Goal: Information Seeking & Learning: Compare options

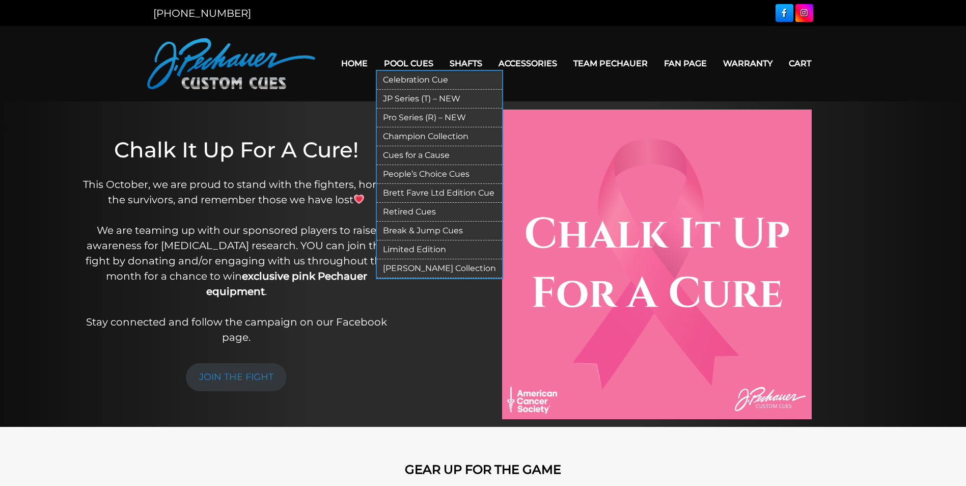
click at [406, 133] on link "Champion Collection" at bounding box center [439, 136] width 125 height 19
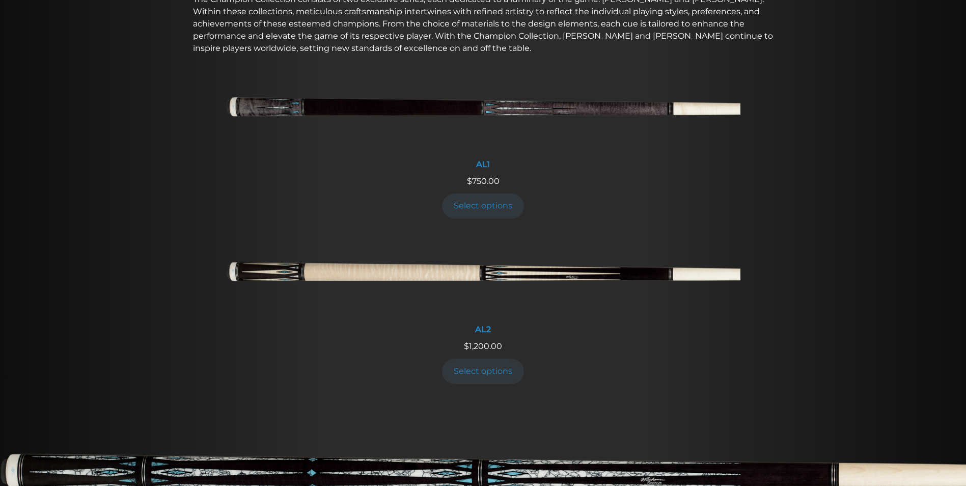
scroll to position [400, 0]
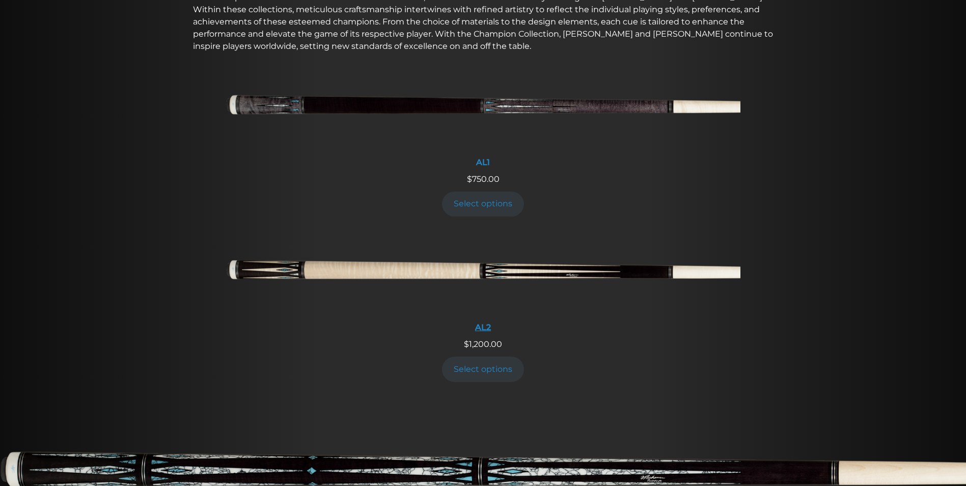
click at [433, 265] on img at bounding box center [483, 274] width 514 height 86
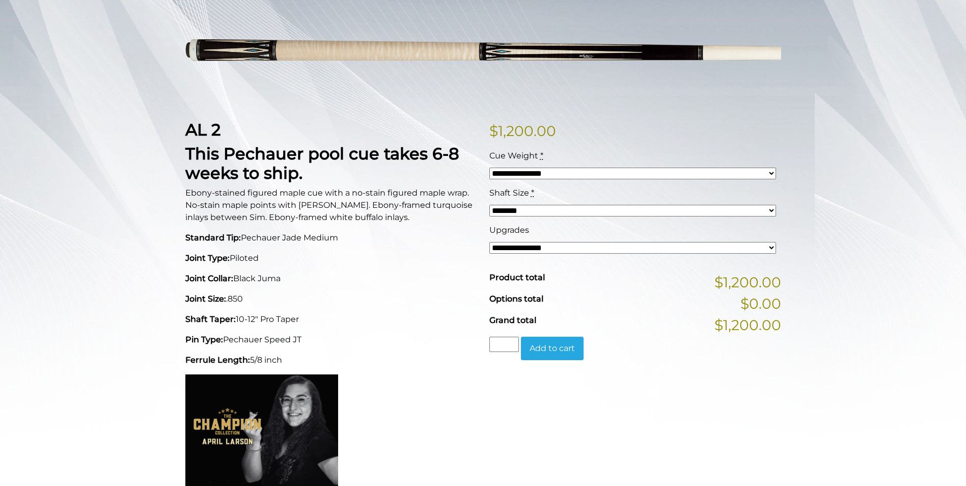
scroll to position [153, 0]
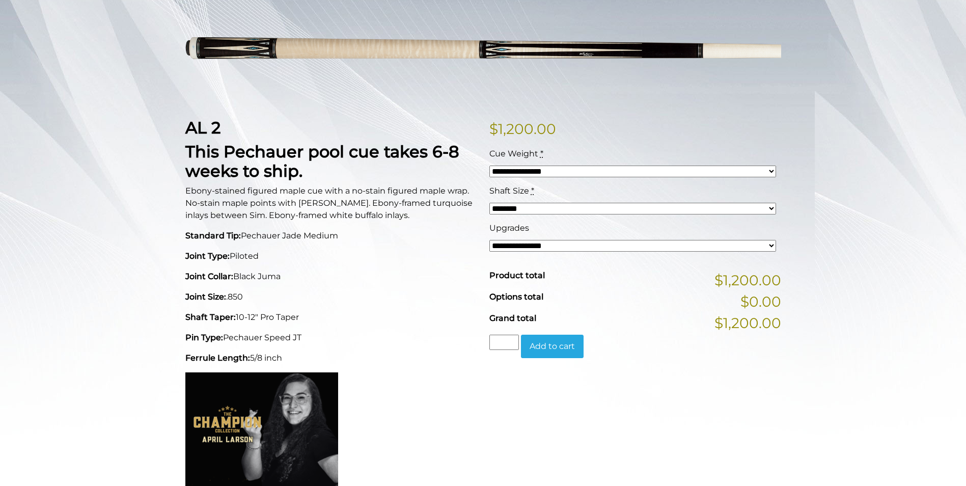
click at [771, 243] on select "**********" at bounding box center [632, 246] width 287 height 12
click at [771, 209] on select "******** ******** ******* ********" at bounding box center [632, 209] width 287 height 12
click at [771, 170] on select "**********" at bounding box center [632, 171] width 287 height 12
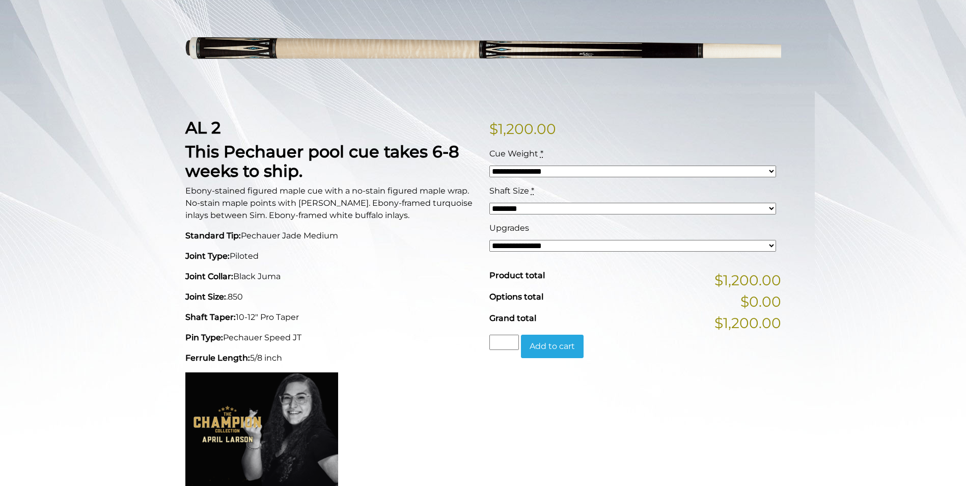
click at [771, 170] on select "**********" at bounding box center [632, 171] width 287 height 12
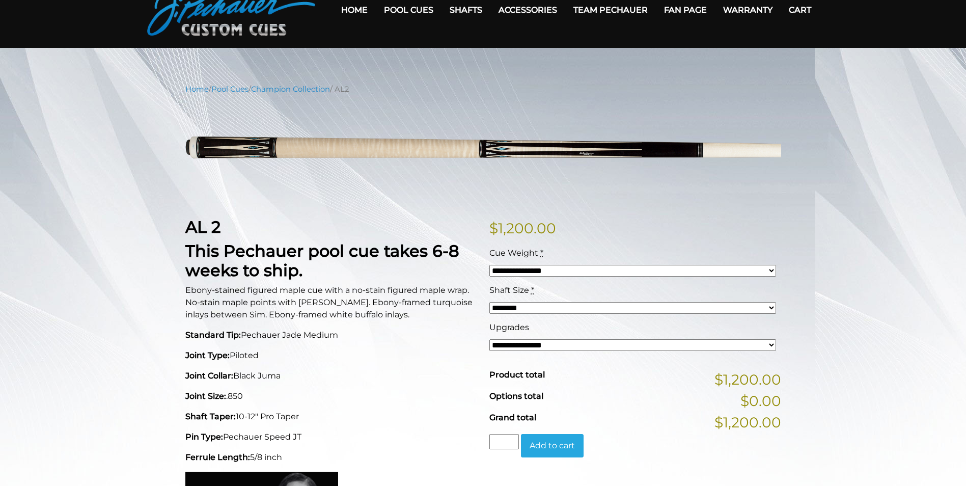
scroll to position [51, 0]
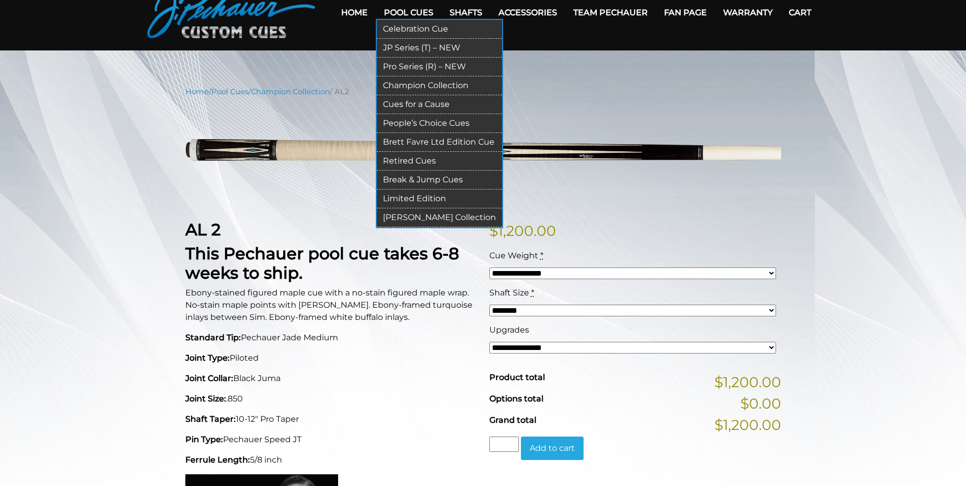
click at [412, 68] on link "Pro Series (R) – NEW" at bounding box center [439, 67] width 125 height 19
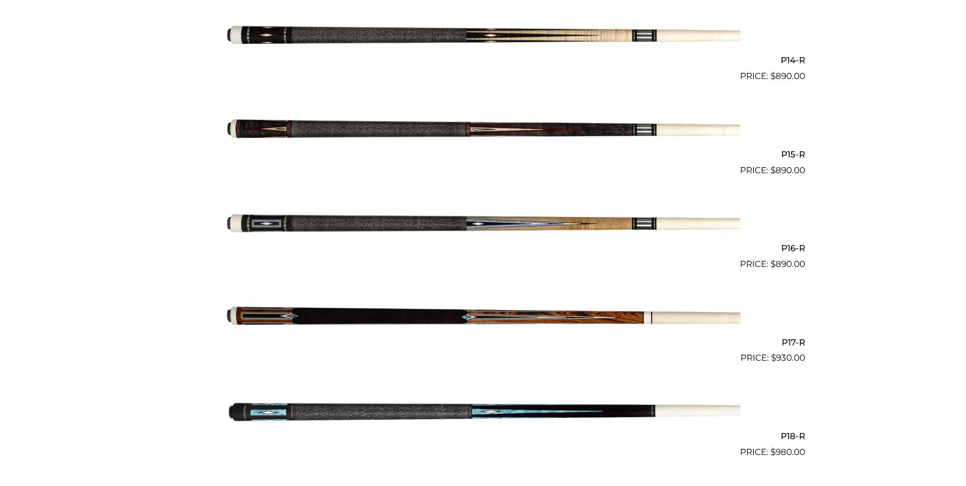
scroll to position [1537, 0]
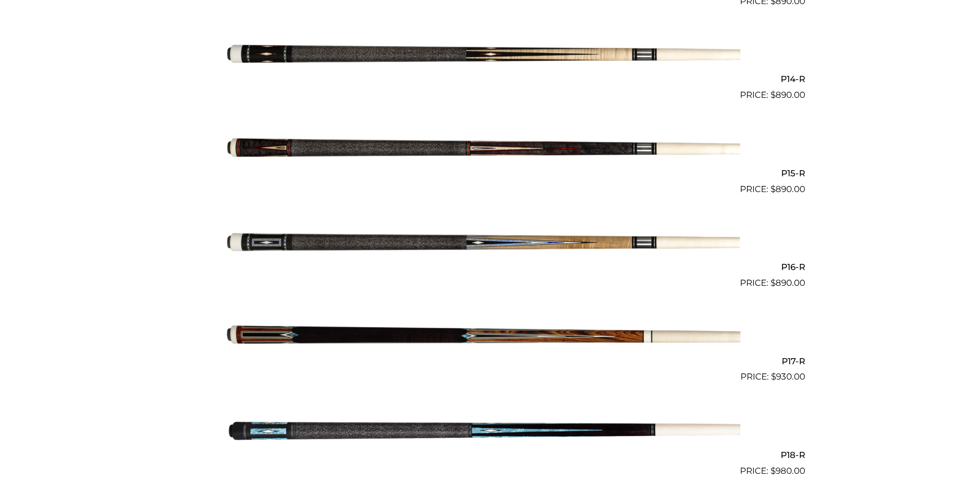
click at [339, 148] on img at bounding box center [483, 149] width 514 height 86
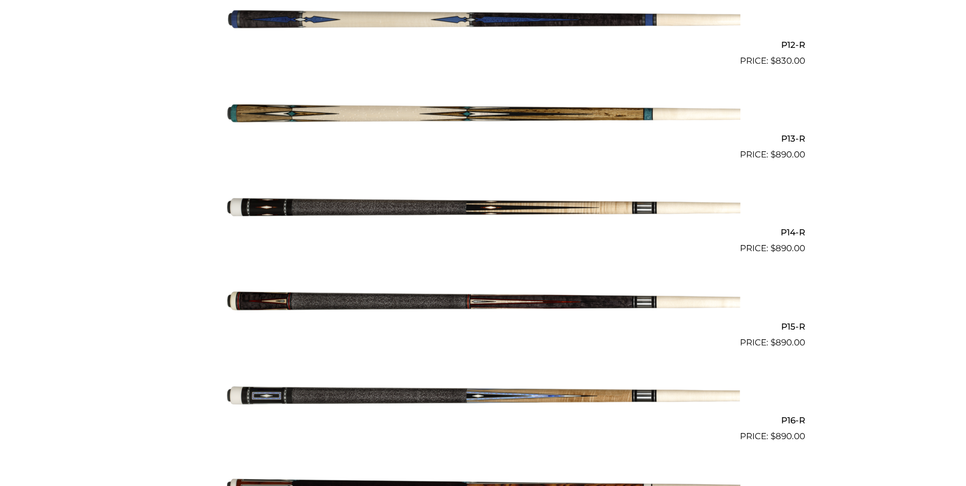
scroll to position [1384, 0]
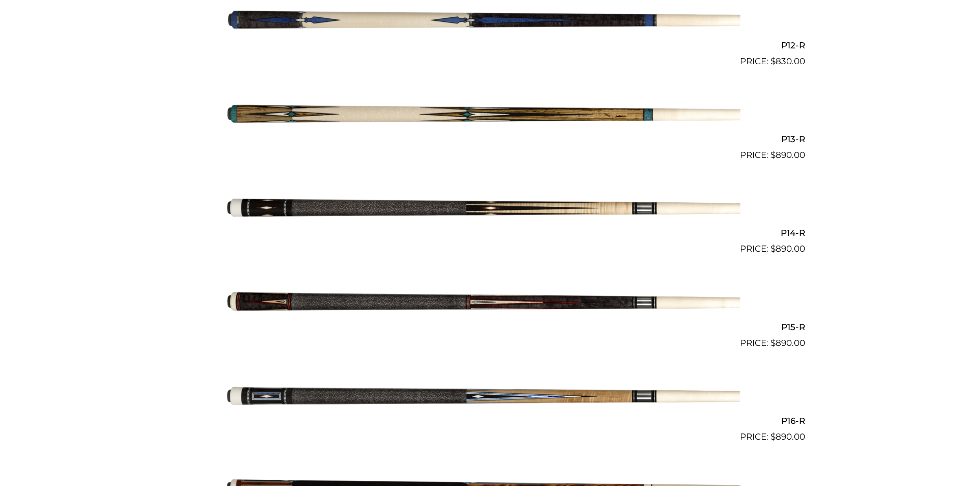
click at [358, 208] on img at bounding box center [483, 209] width 514 height 86
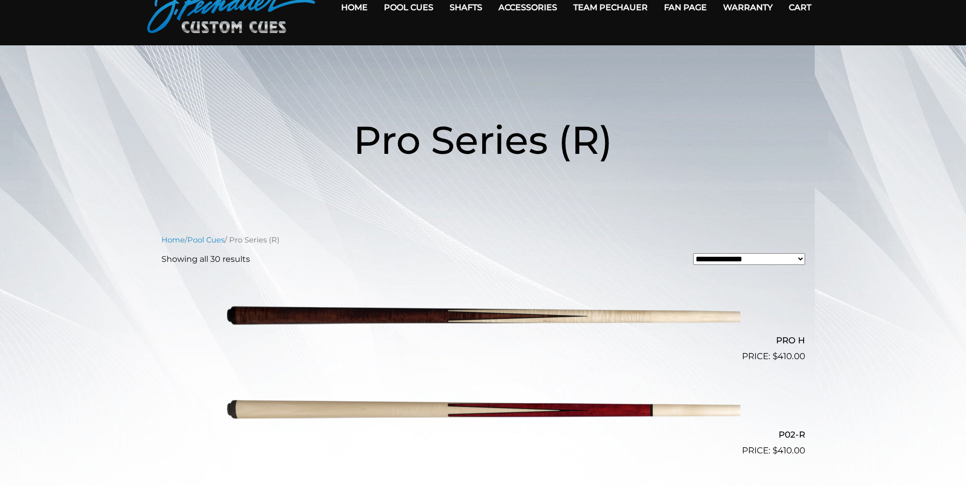
scroll to position [0, 0]
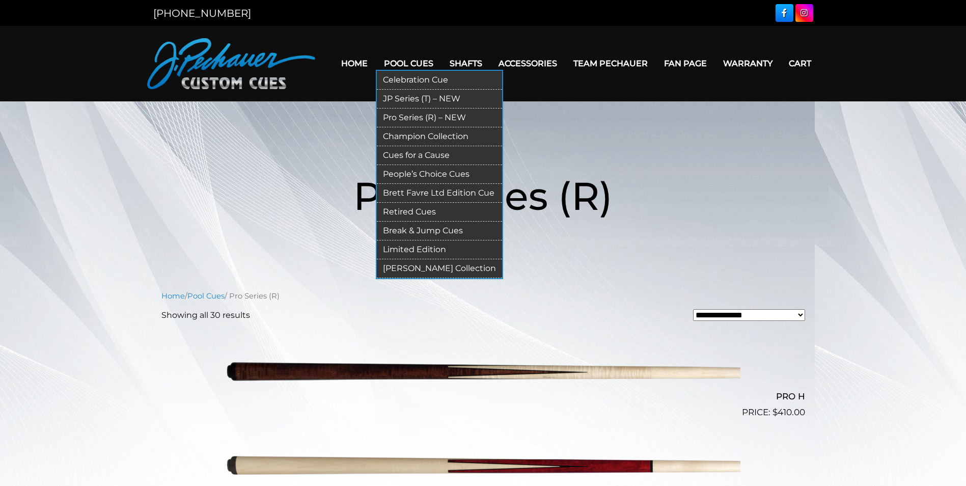
click at [413, 213] on link "Retired Cues" at bounding box center [439, 212] width 125 height 19
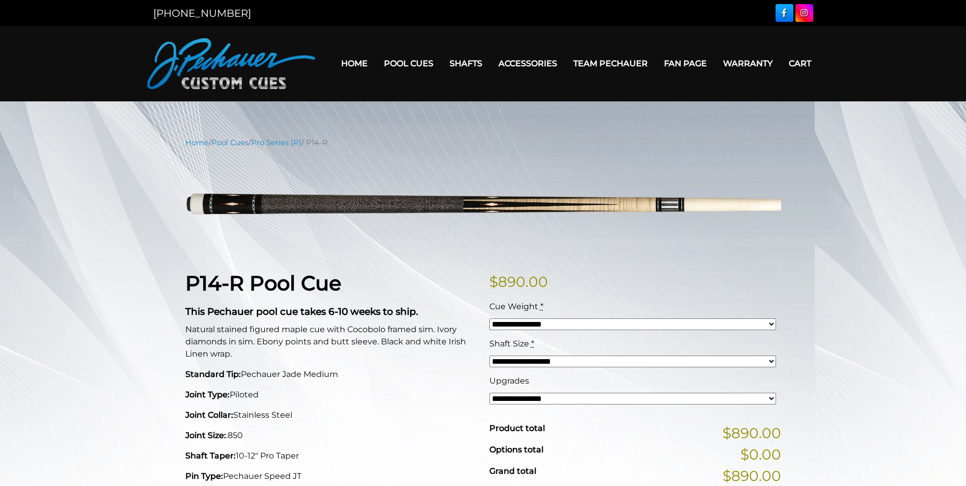
click at [769, 398] on select "**********" at bounding box center [632, 398] width 287 height 12
select select "*****"
click at [489, 392] on select "**********" at bounding box center [632, 398] width 287 height 12
click at [770, 360] on select "**********" at bounding box center [632, 361] width 287 height 12
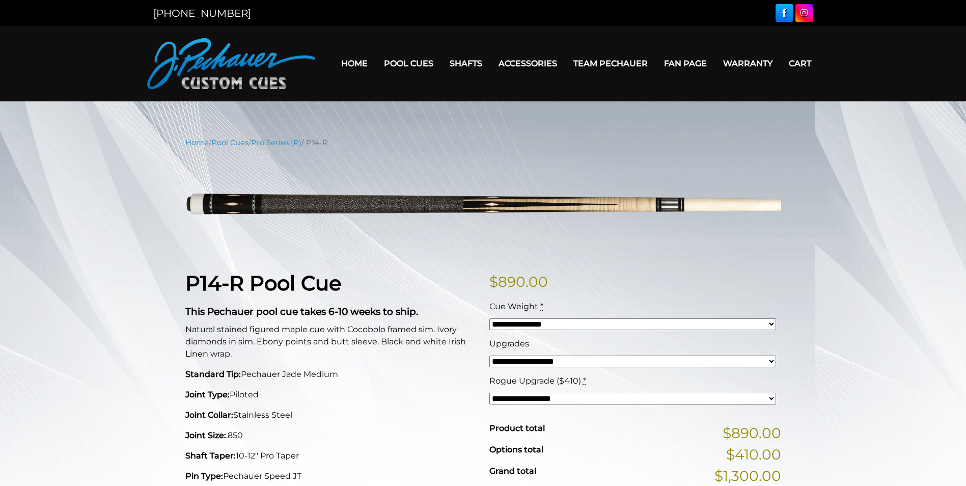
click at [489, 355] on select "**********" at bounding box center [632, 361] width 287 height 12
click at [767, 401] on select "**********" at bounding box center [632, 398] width 287 height 12
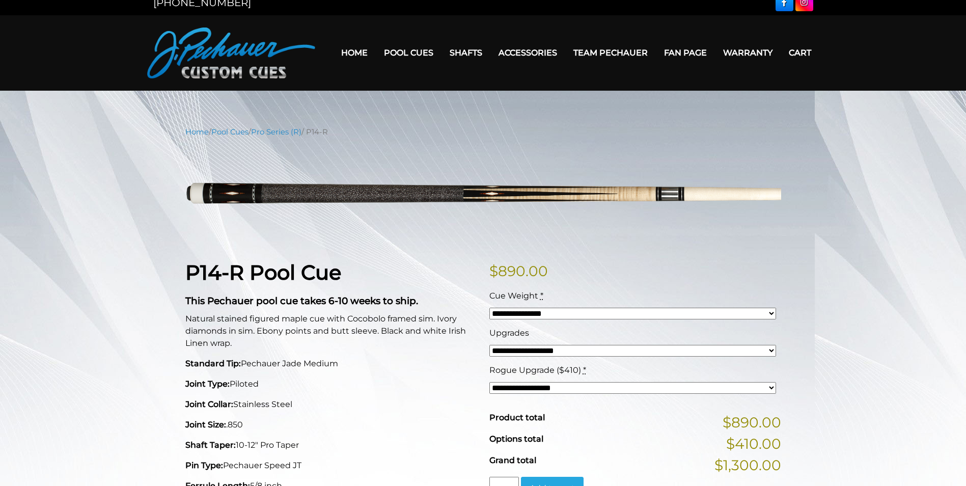
scroll to position [10, 0]
click at [771, 314] on select "**********" at bounding box center [632, 314] width 287 height 12
select select "*****"
click at [489, 308] on select "**********" at bounding box center [632, 314] width 287 height 12
click at [846, 338] on div "**********" at bounding box center [483, 492] width 966 height 730
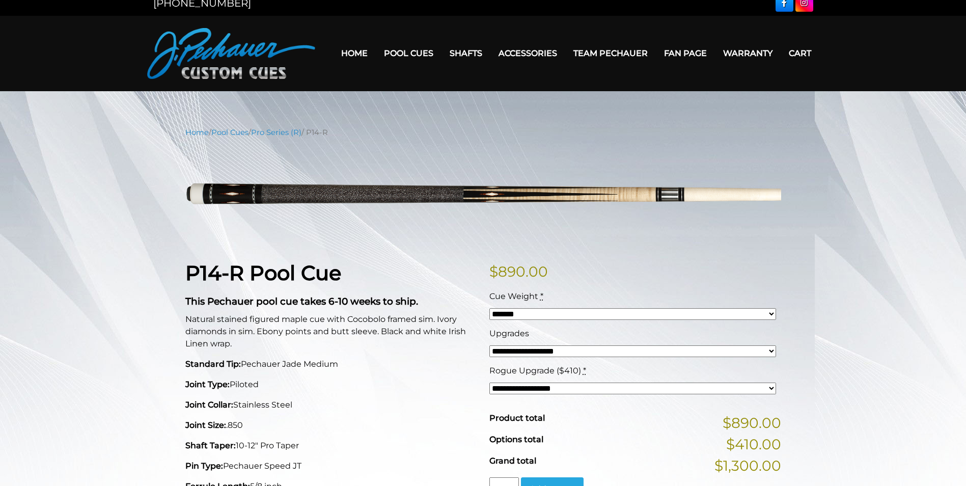
click at [771, 351] on select "**********" at bounding box center [632, 351] width 287 height 12
select select
click at [489, 357] on select "**********" at bounding box center [632, 351] width 287 height 12
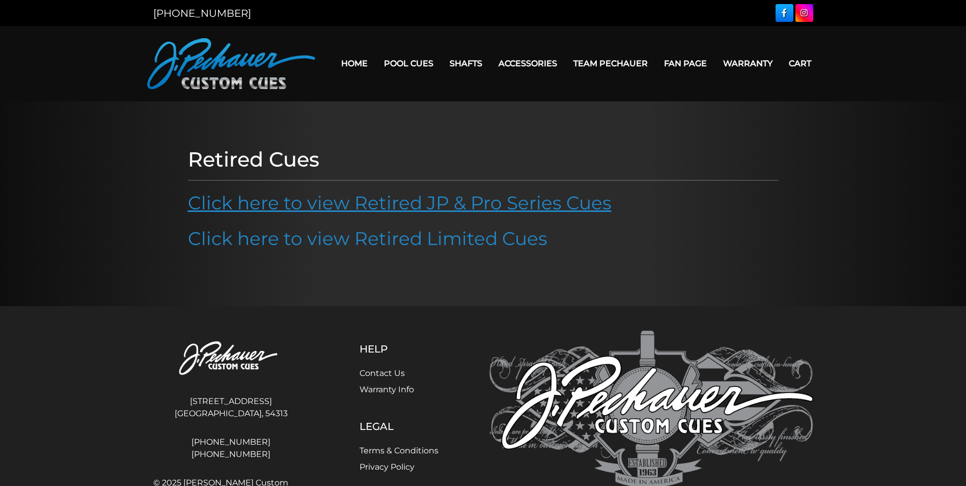
click at [409, 201] on link "Click here to view Retired JP & Pro Series Cues" at bounding box center [400, 202] width 424 height 22
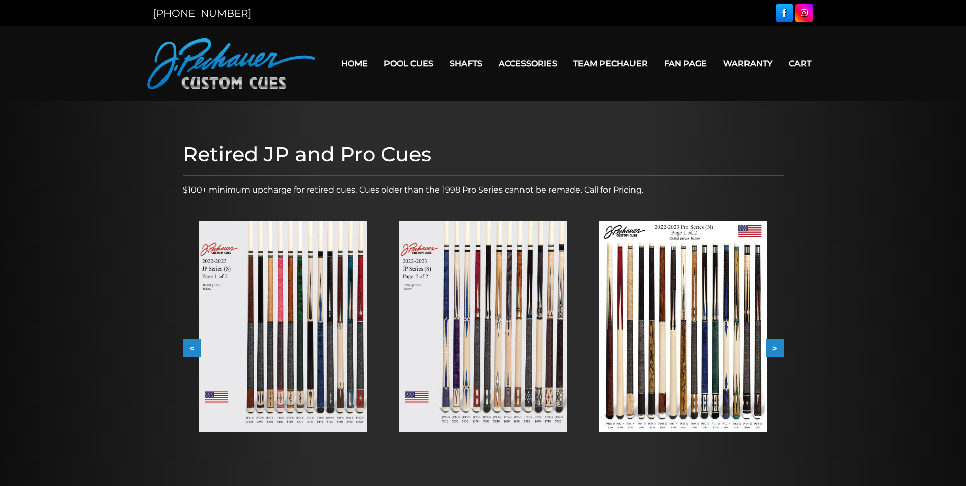
click at [672, 324] on img at bounding box center [682, 325] width 167 height 211
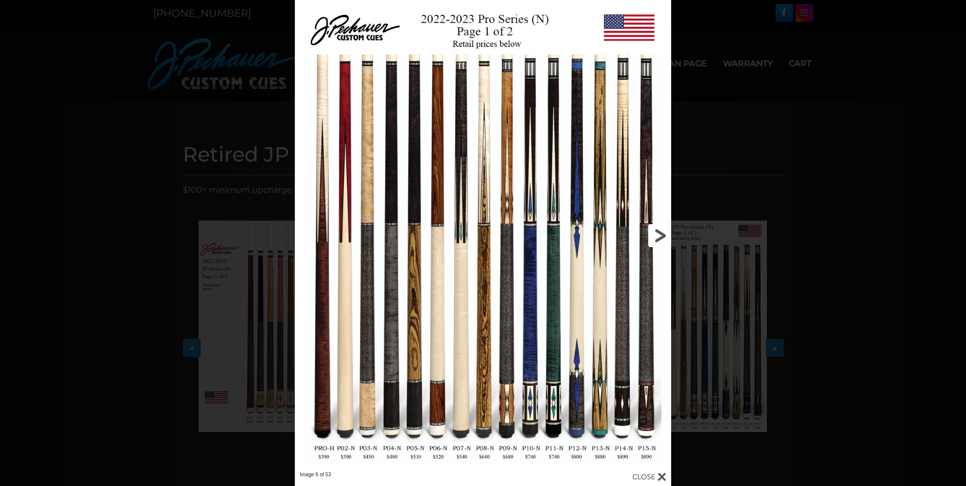
click at [658, 232] on link at bounding box center [586, 235] width 170 height 471
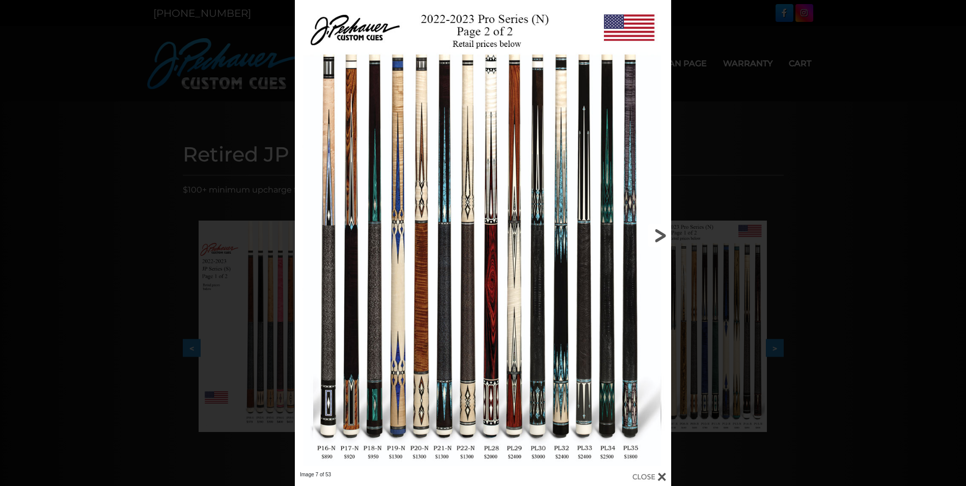
click at [658, 233] on link at bounding box center [586, 235] width 170 height 471
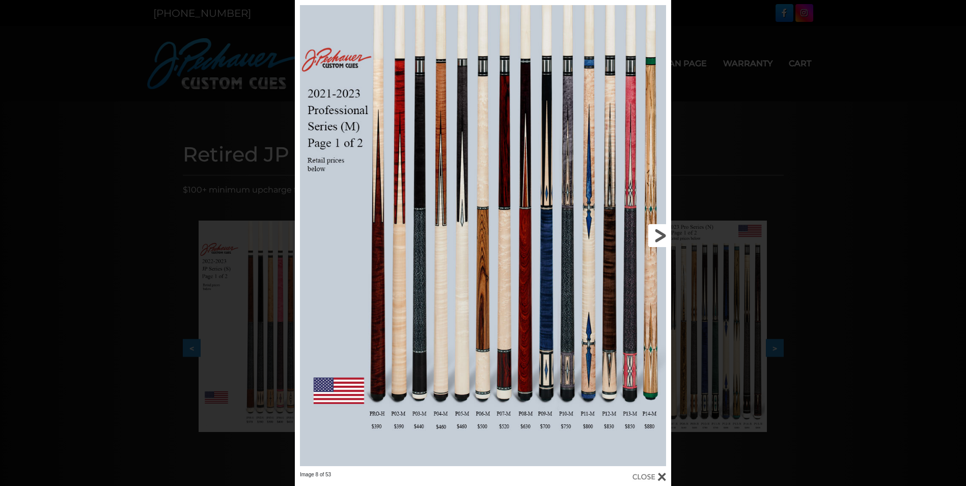
click at [611, 219] on link at bounding box center [586, 235] width 170 height 471
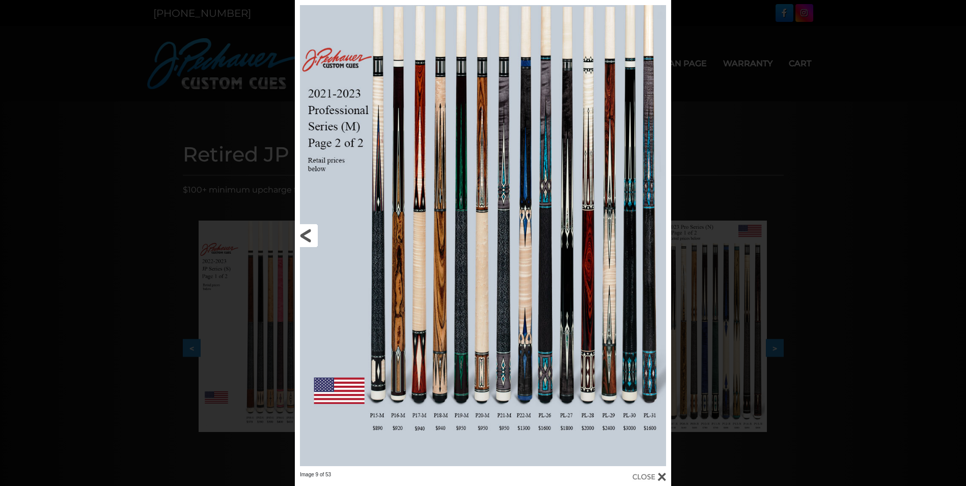
click at [307, 236] on link at bounding box center [380, 235] width 170 height 471
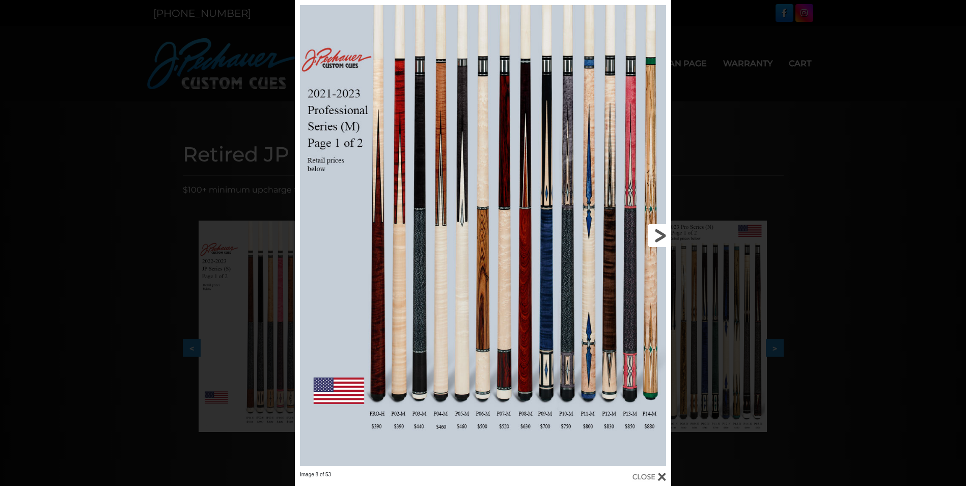
click at [659, 235] on link at bounding box center [586, 235] width 170 height 471
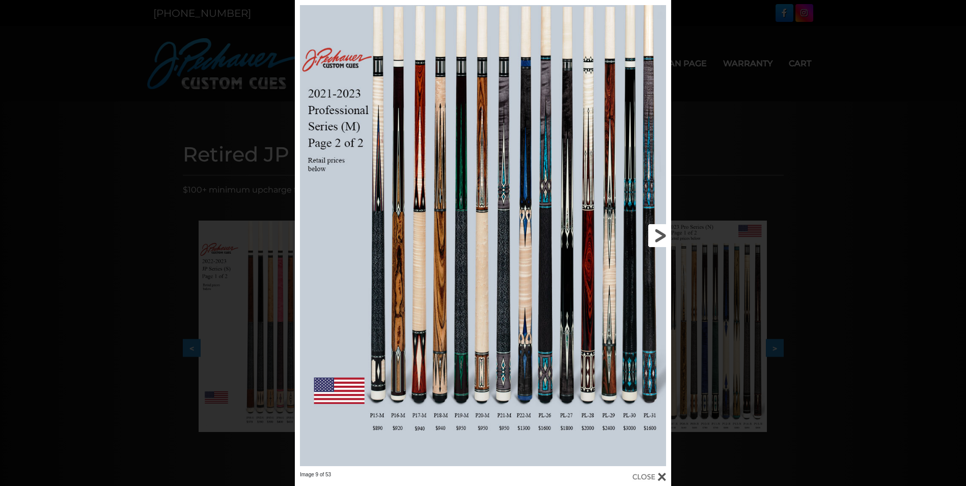
click at [663, 235] on link at bounding box center [586, 235] width 170 height 471
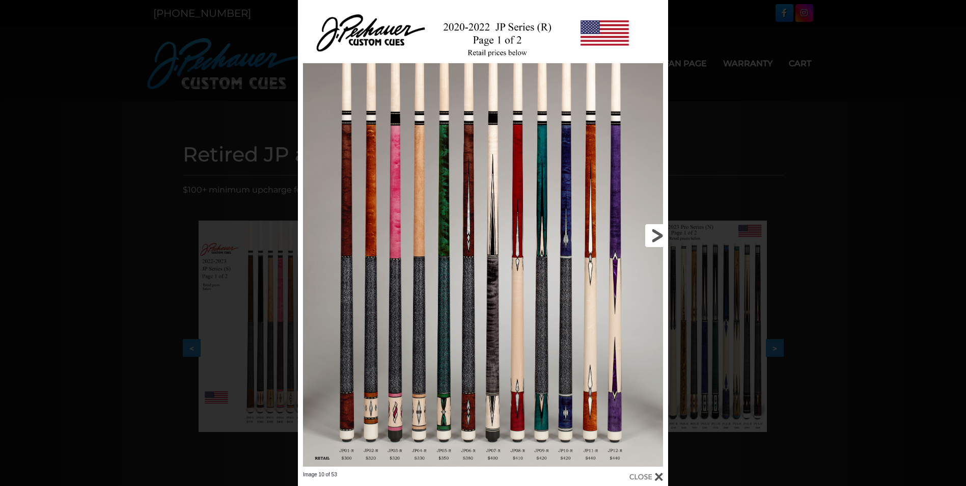
click at [656, 234] on link at bounding box center [584, 235] width 166 height 471
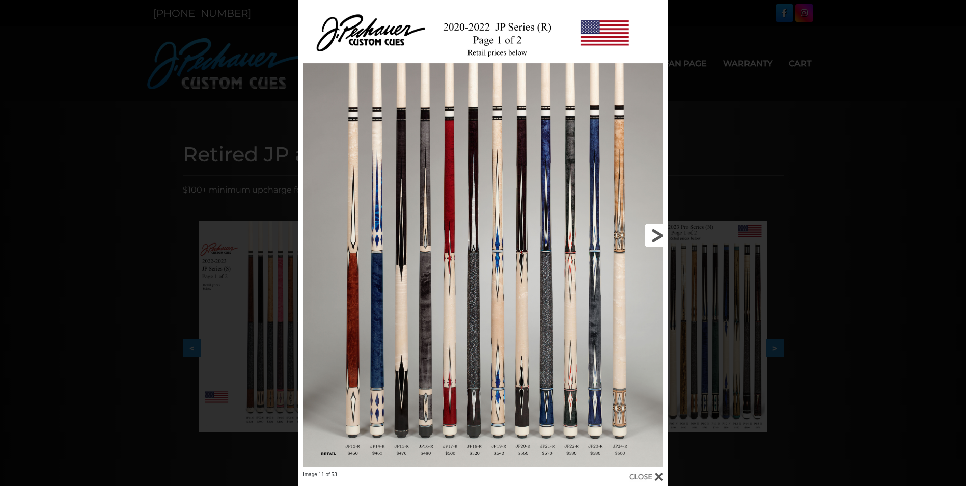
click at [655, 234] on link at bounding box center [584, 235] width 166 height 471
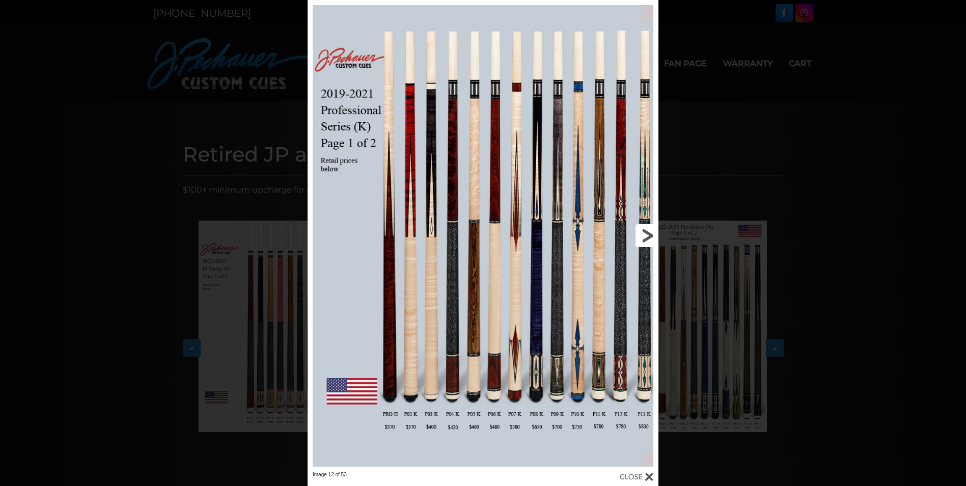
click at [646, 233] on link at bounding box center [579, 235] width 158 height 471
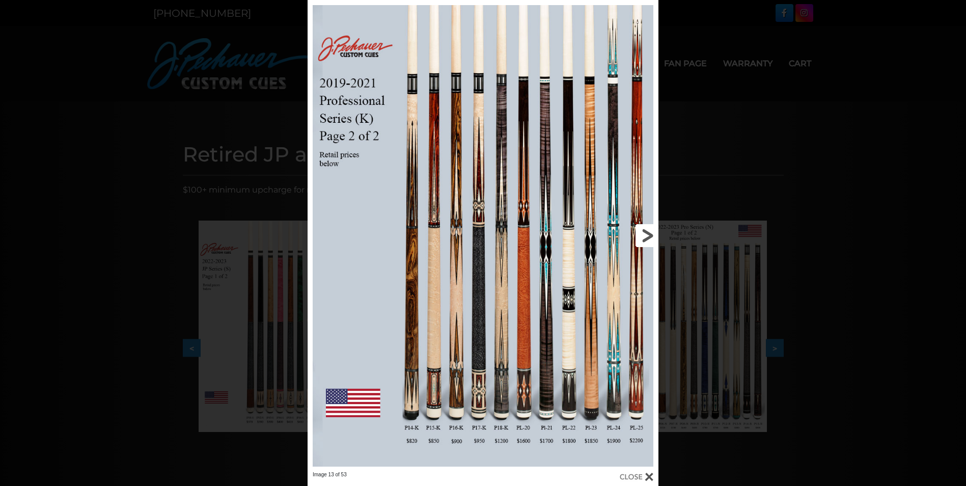
click at [646, 233] on link at bounding box center [579, 235] width 158 height 471
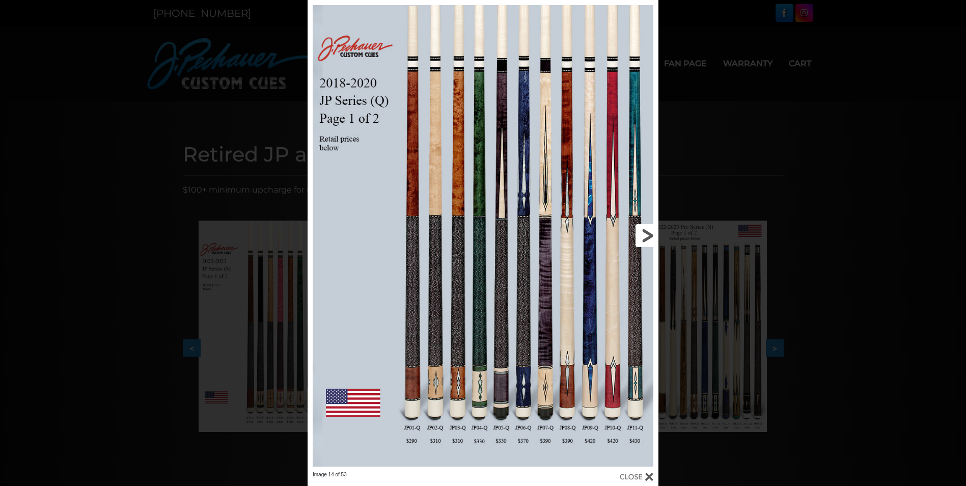
click at [646, 233] on link at bounding box center [579, 235] width 158 height 471
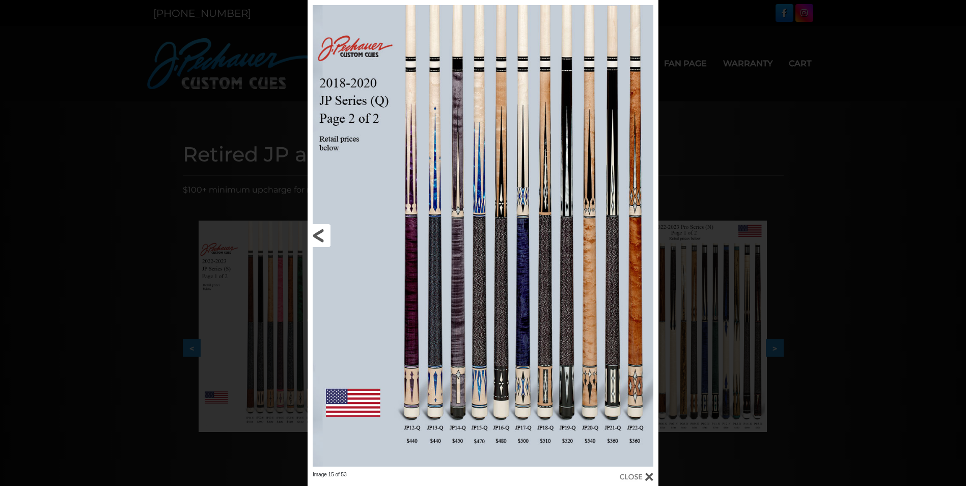
click at [316, 233] on link at bounding box center [386, 235] width 158 height 471
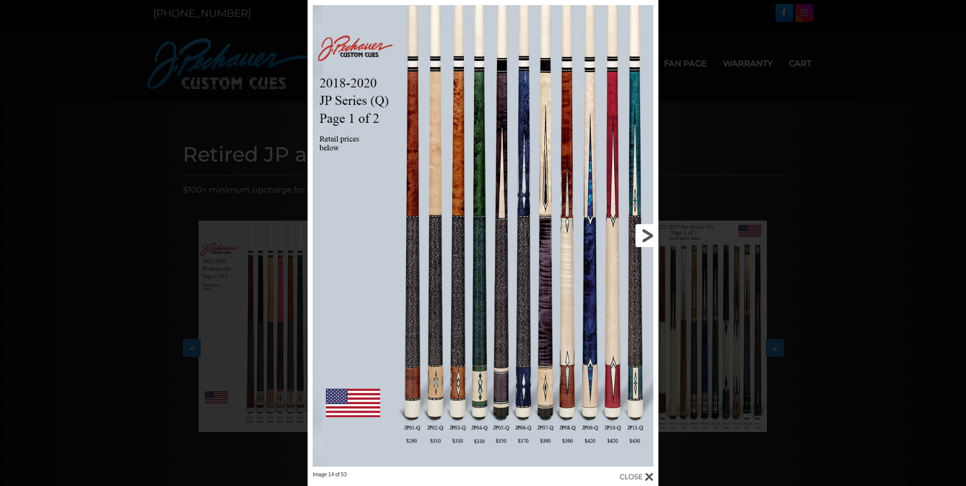
click at [648, 232] on link at bounding box center [579, 235] width 158 height 471
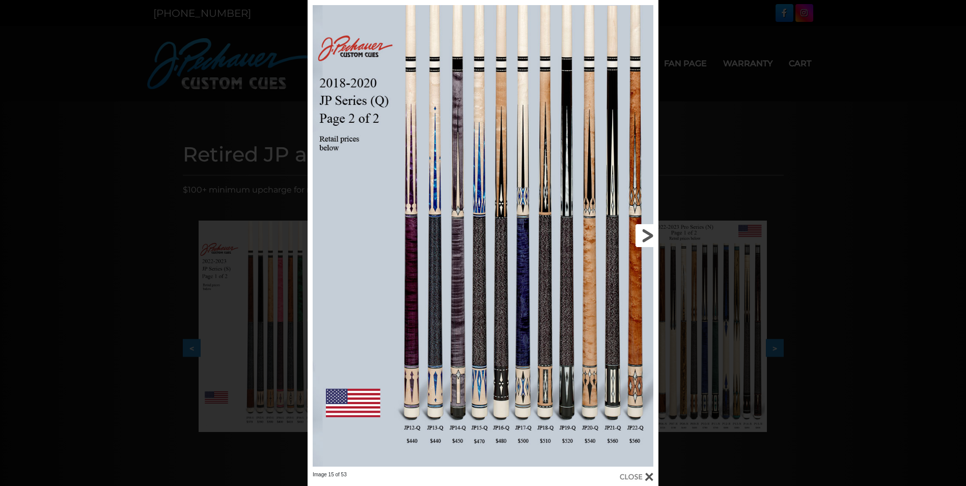
click at [648, 234] on link at bounding box center [579, 235] width 158 height 471
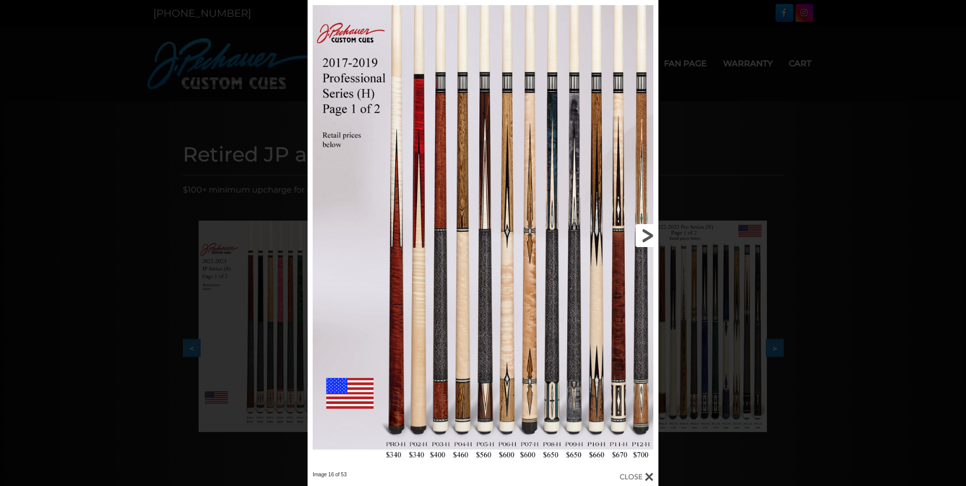
click at [648, 234] on link at bounding box center [579, 235] width 158 height 471
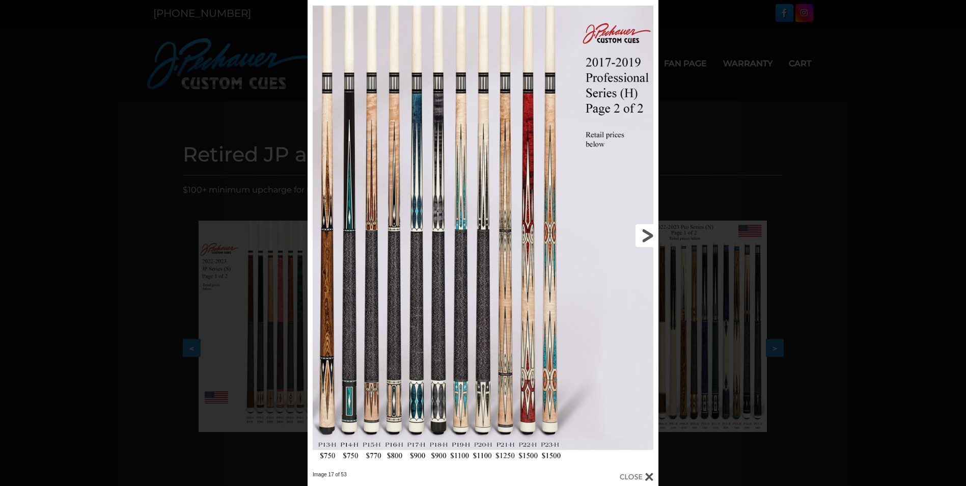
click at [648, 234] on link at bounding box center [579, 235] width 158 height 471
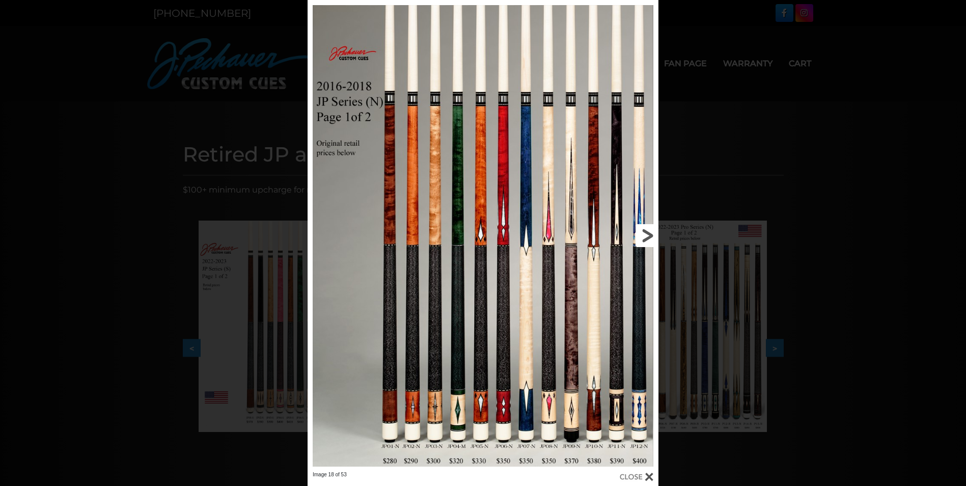
click at [646, 232] on link at bounding box center [579, 235] width 158 height 471
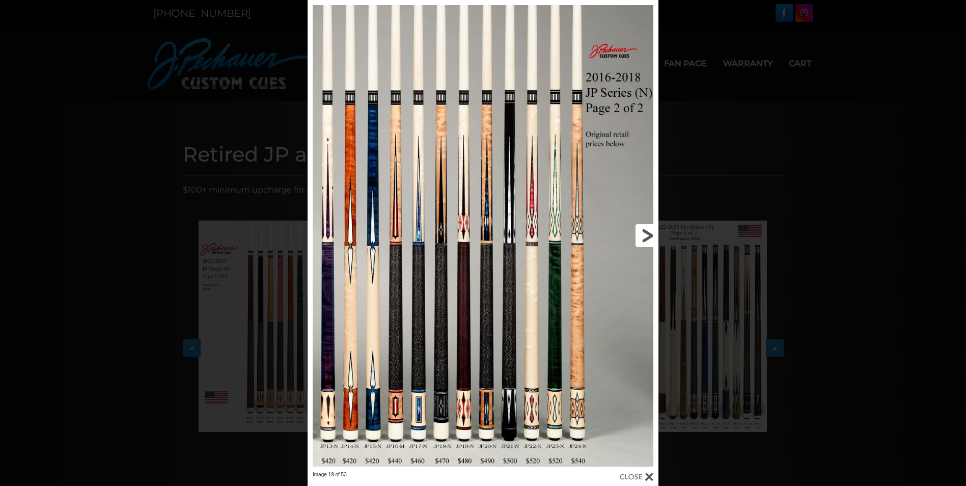
click at [646, 232] on link at bounding box center [579, 235] width 158 height 471
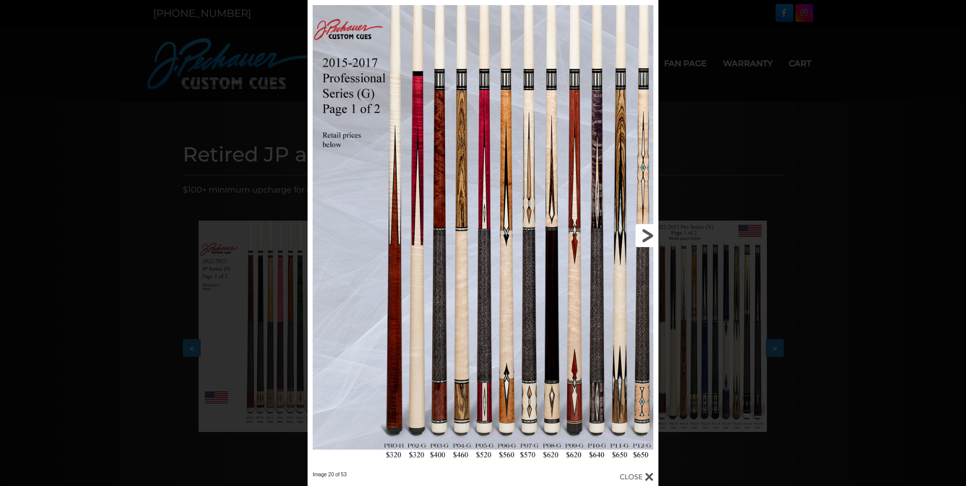
click at [646, 232] on link at bounding box center [579, 235] width 158 height 471
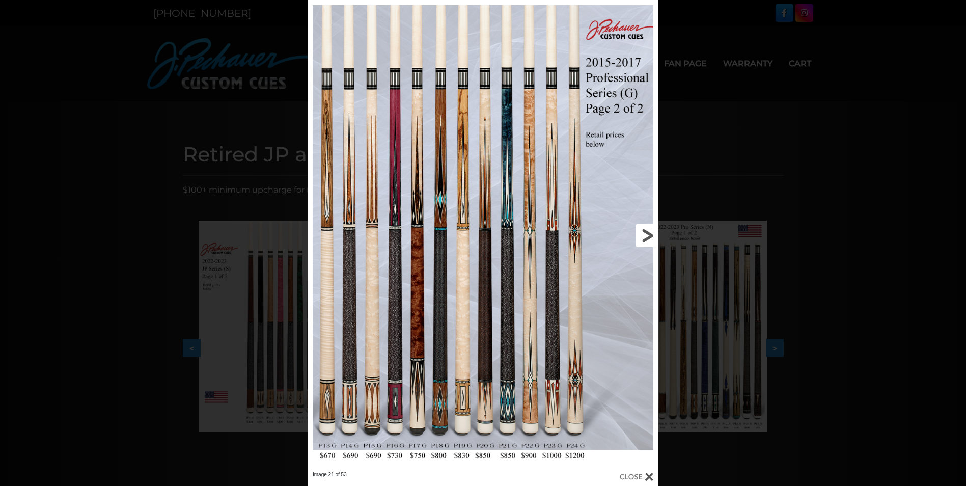
click at [645, 232] on link at bounding box center [579, 235] width 158 height 471
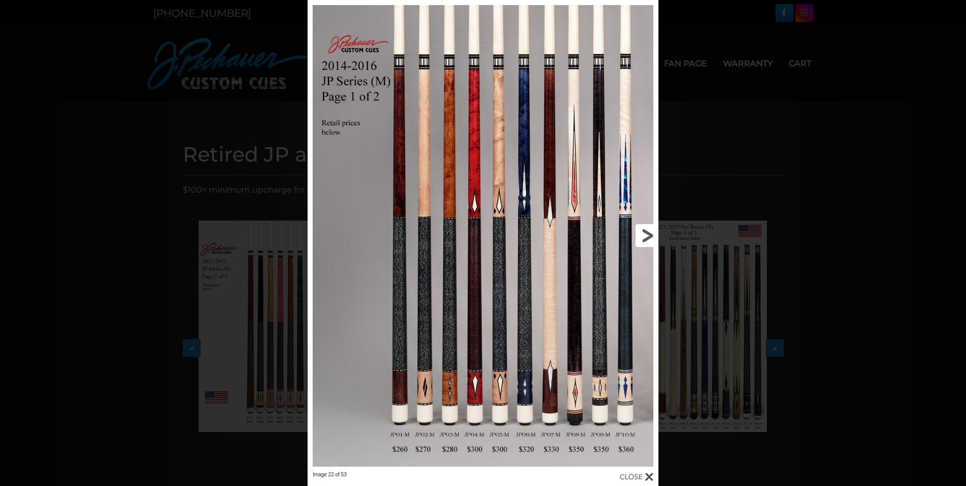
click at [645, 232] on link at bounding box center [579, 235] width 158 height 471
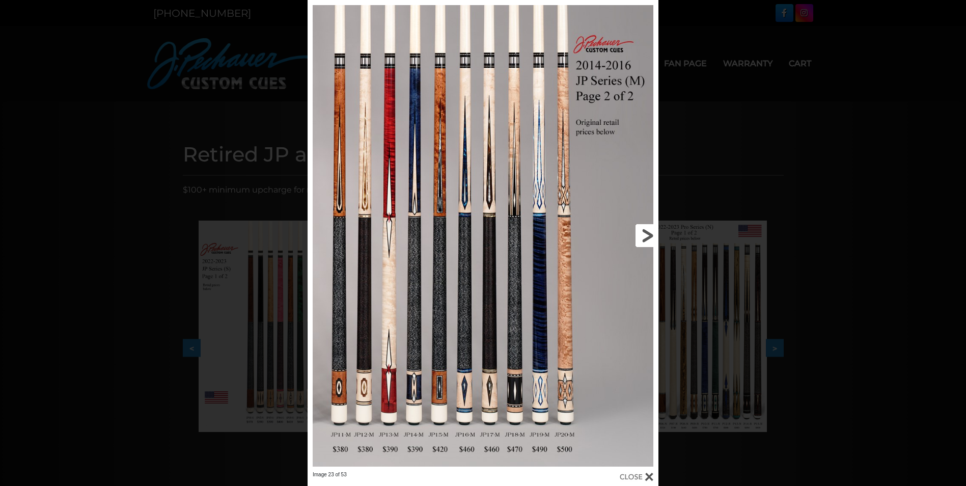
click at [645, 232] on link at bounding box center [579, 235] width 158 height 471
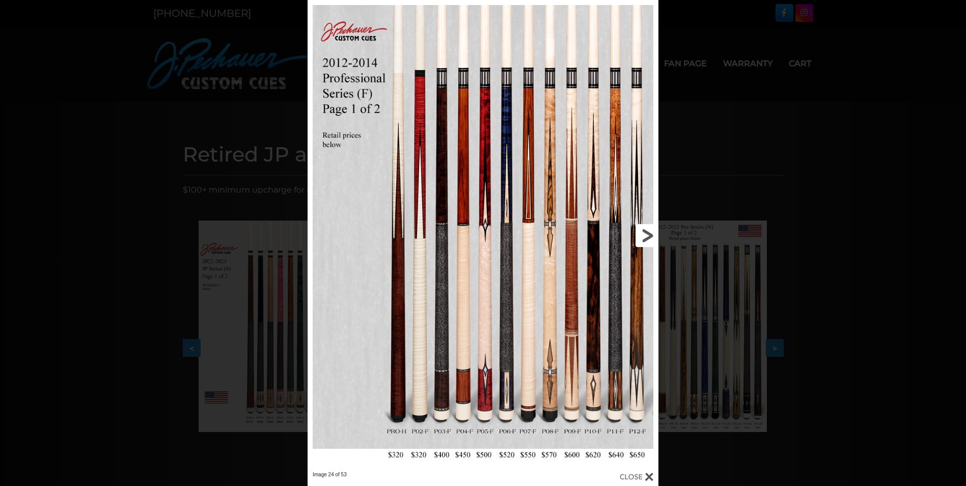
click at [645, 232] on link at bounding box center [579, 235] width 158 height 471
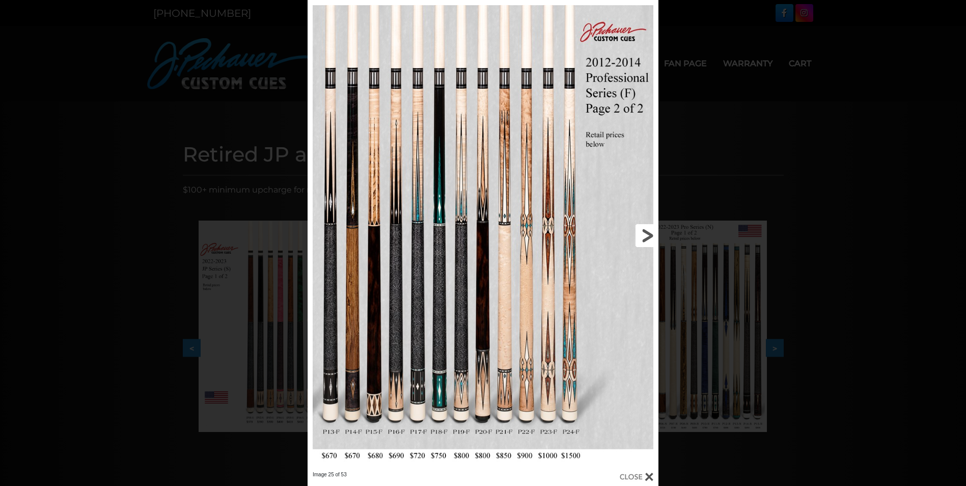
click at [645, 232] on link at bounding box center [579, 235] width 158 height 471
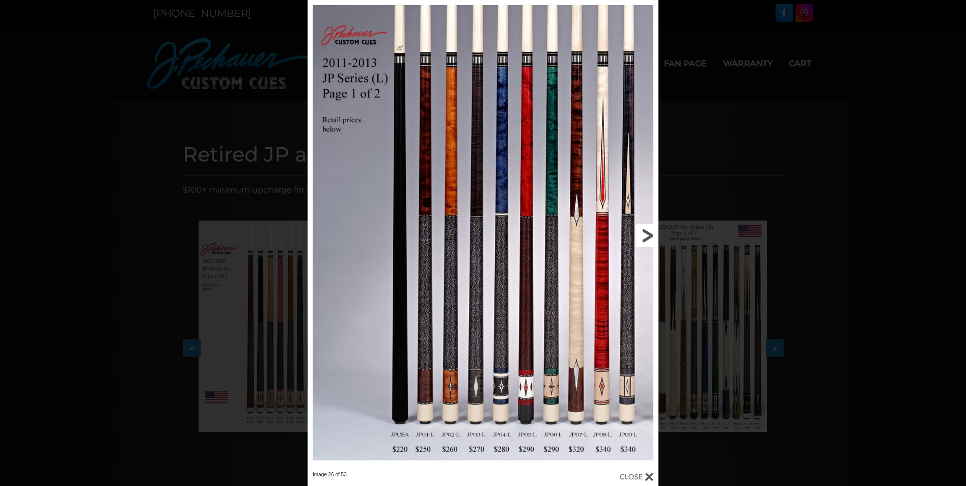
click at [645, 232] on link at bounding box center [579, 235] width 158 height 471
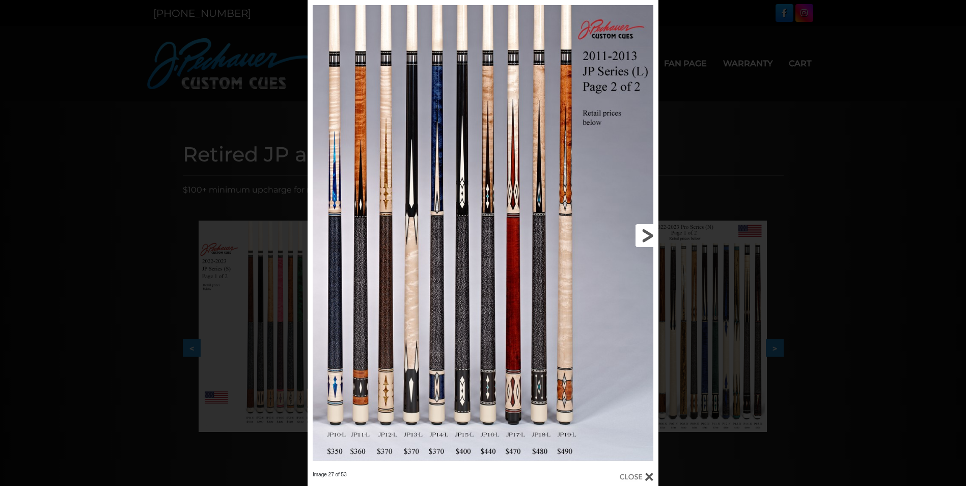
click at [645, 232] on link at bounding box center [579, 235] width 158 height 471
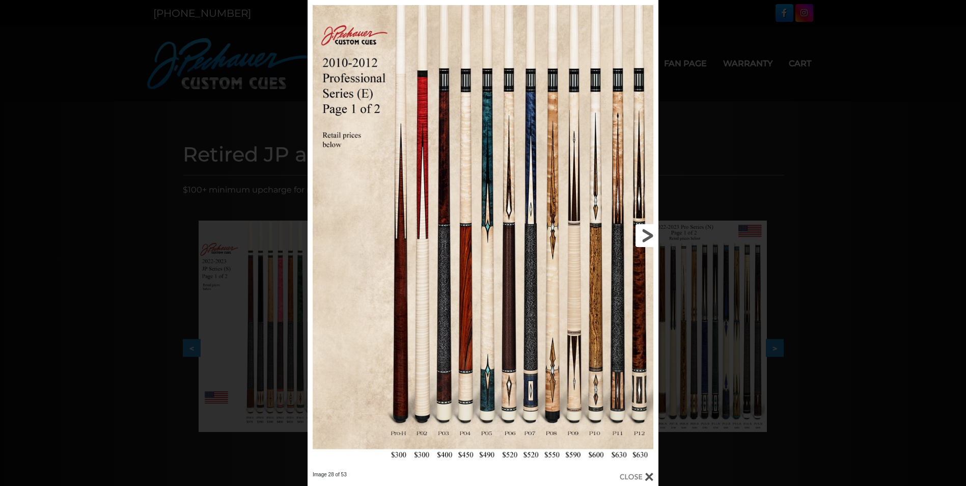
click at [645, 232] on link at bounding box center [579, 235] width 158 height 471
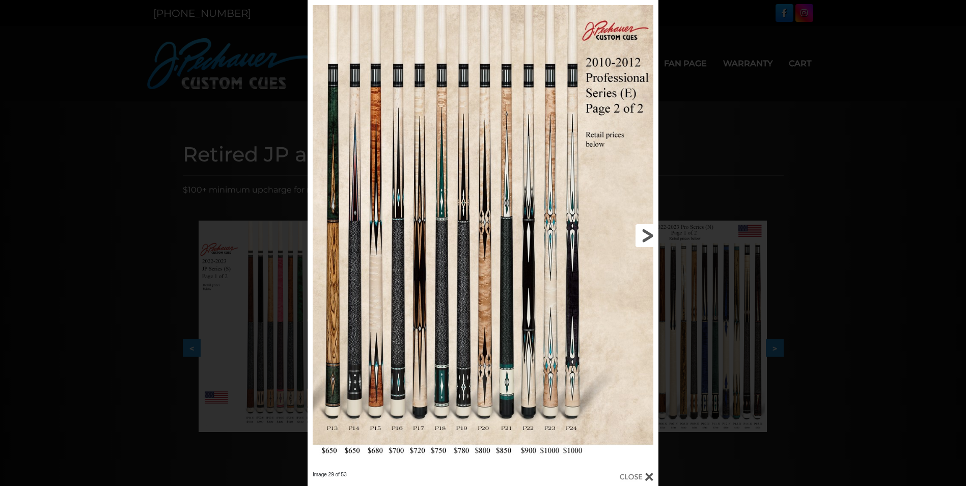
click at [645, 232] on link at bounding box center [579, 235] width 158 height 471
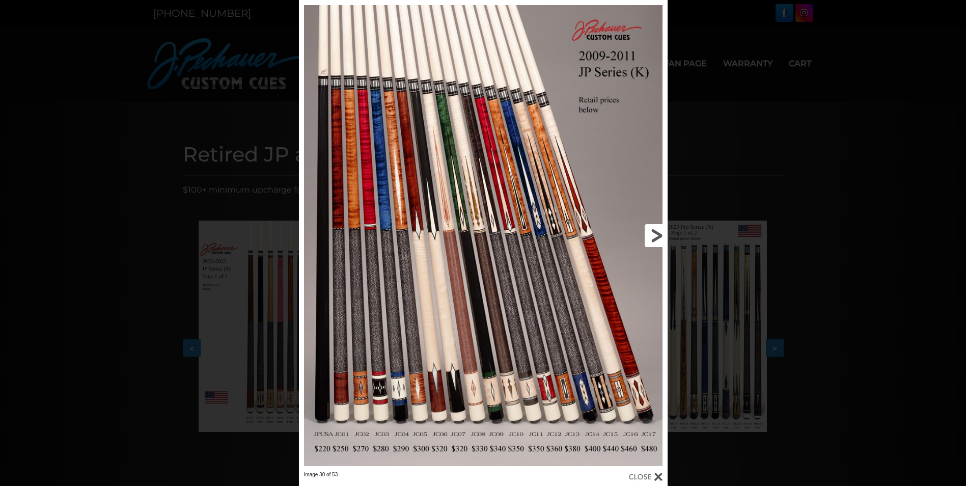
click at [655, 232] on link at bounding box center [584, 235] width 166 height 471
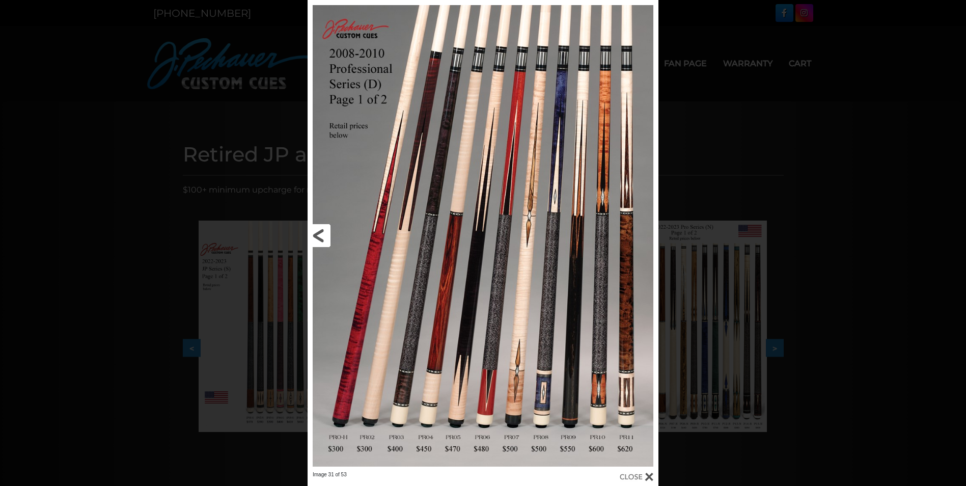
click at [320, 234] on link at bounding box center [386, 235] width 158 height 471
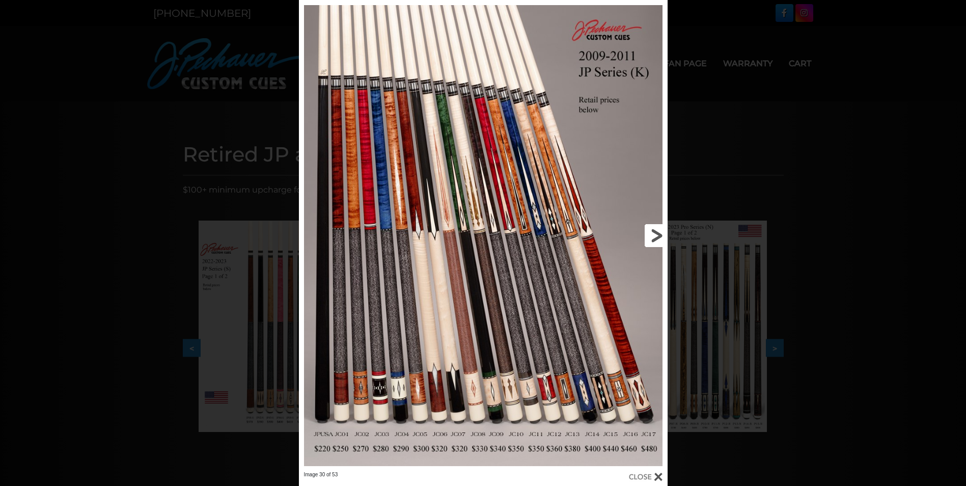
click at [655, 230] on link at bounding box center [584, 235] width 166 height 471
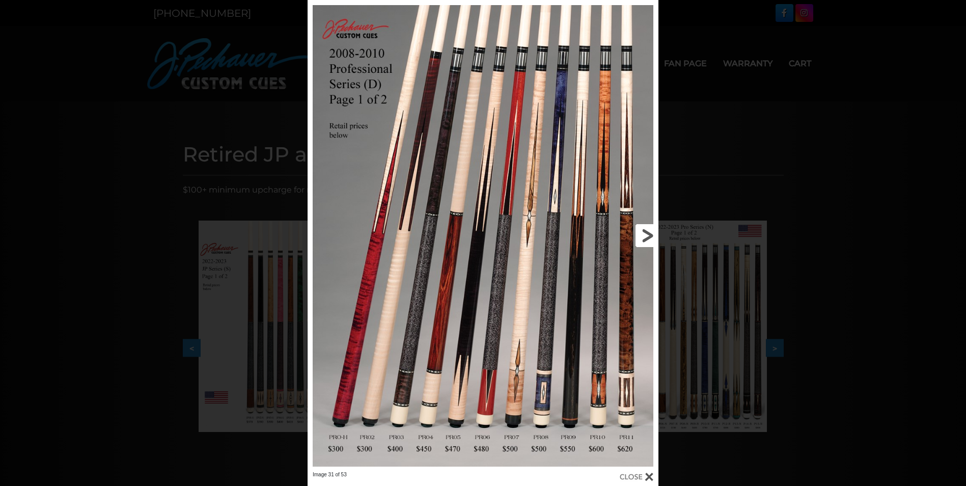
click at [644, 231] on link at bounding box center [579, 235] width 158 height 471
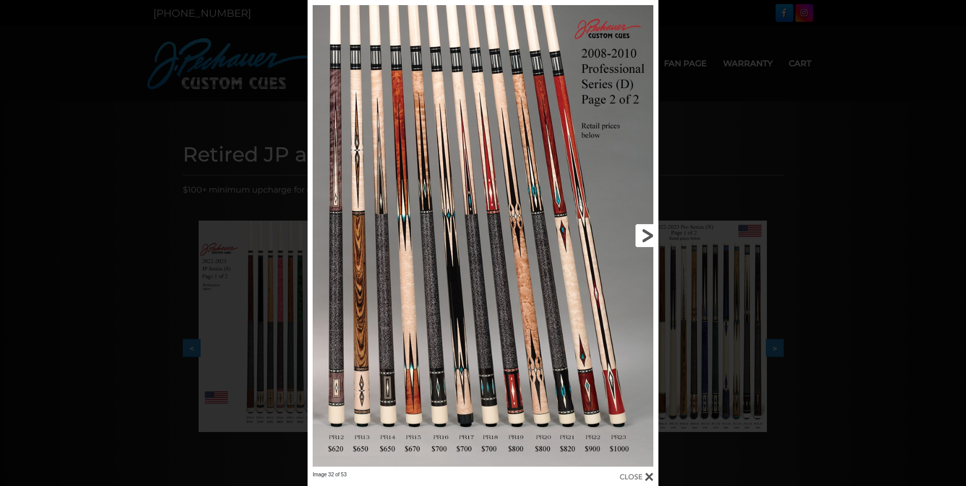
click at [644, 231] on link at bounding box center [579, 235] width 158 height 471
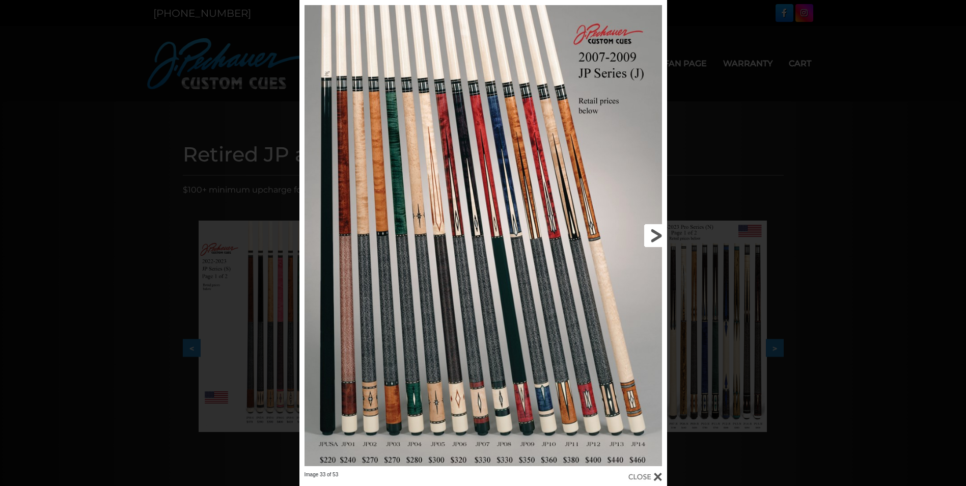
click at [657, 234] on link at bounding box center [583, 235] width 165 height 471
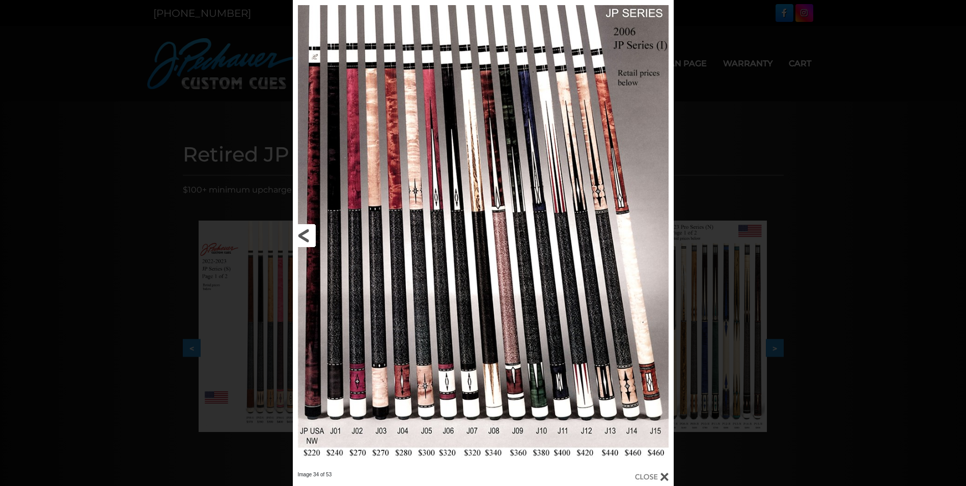
click at [306, 232] on link at bounding box center [379, 235] width 172 height 471
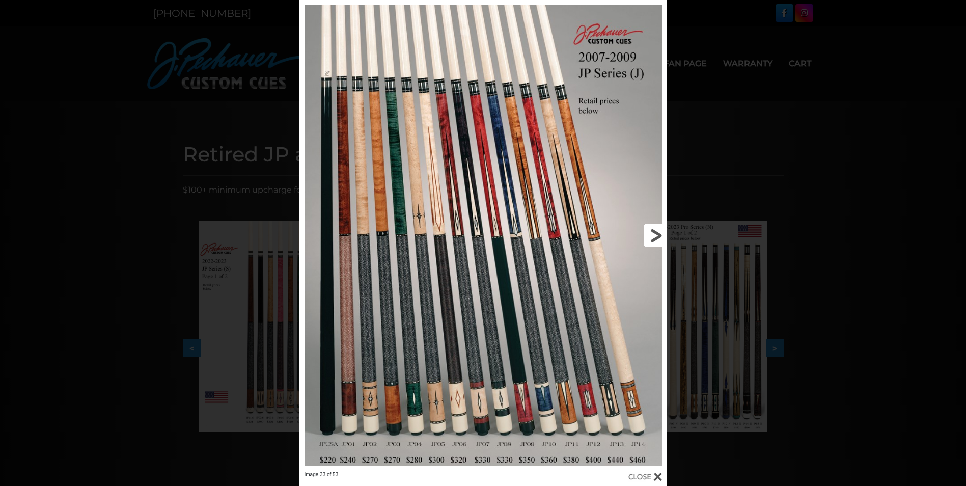
click at [655, 236] on link at bounding box center [583, 235] width 165 height 471
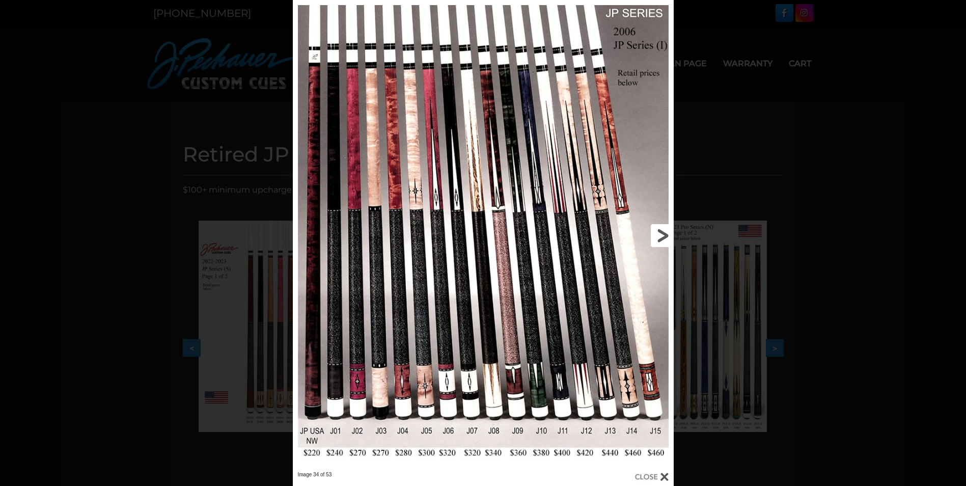
click at [660, 231] on link at bounding box center [588, 235] width 172 height 471
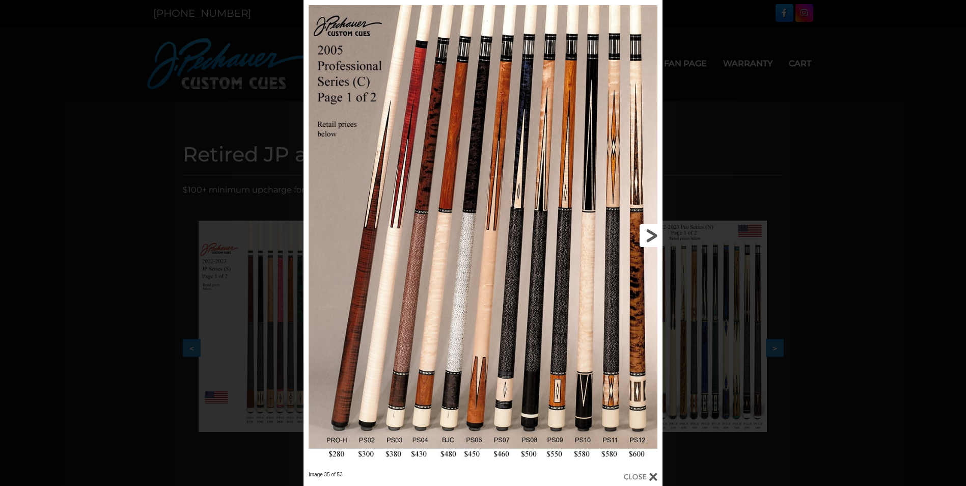
click at [650, 233] on link at bounding box center [581, 235] width 161 height 471
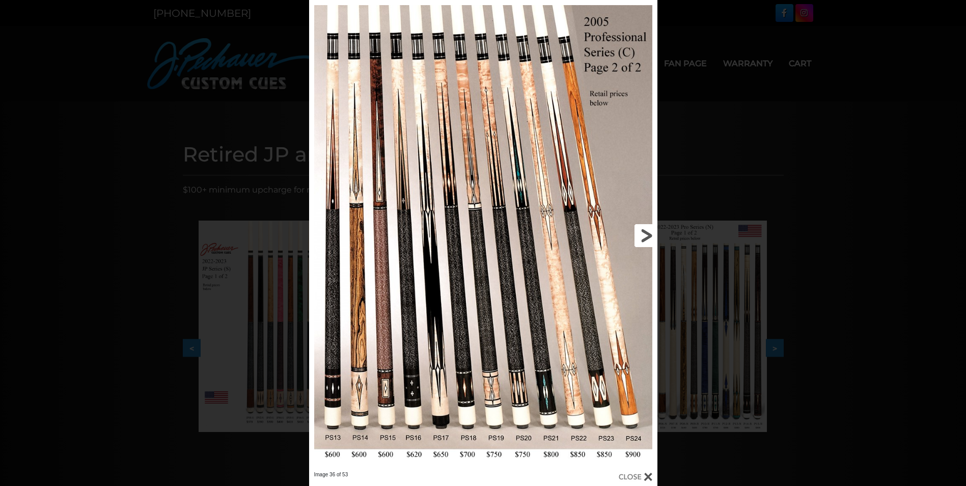
click at [644, 231] on link at bounding box center [578, 235] width 157 height 471
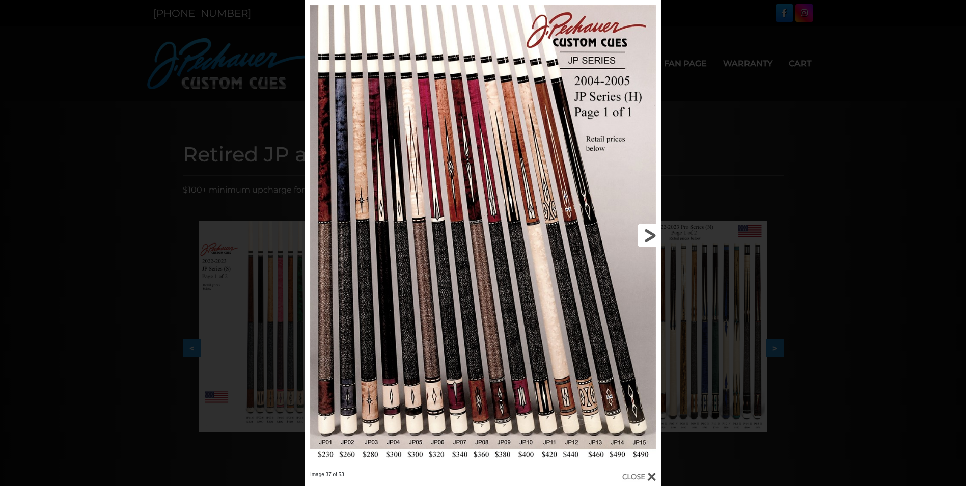
click at [644, 231] on link at bounding box center [580, 235] width 160 height 471
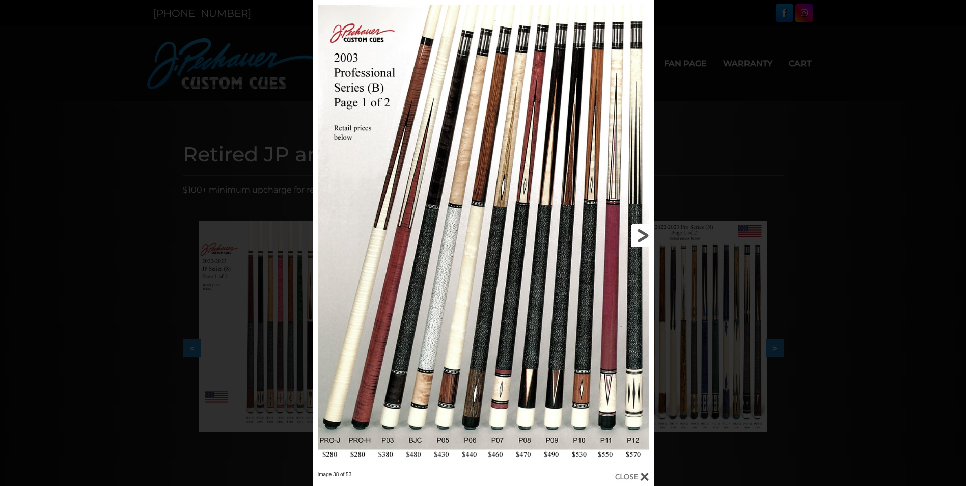
click at [640, 231] on link at bounding box center [577, 235] width 154 height 471
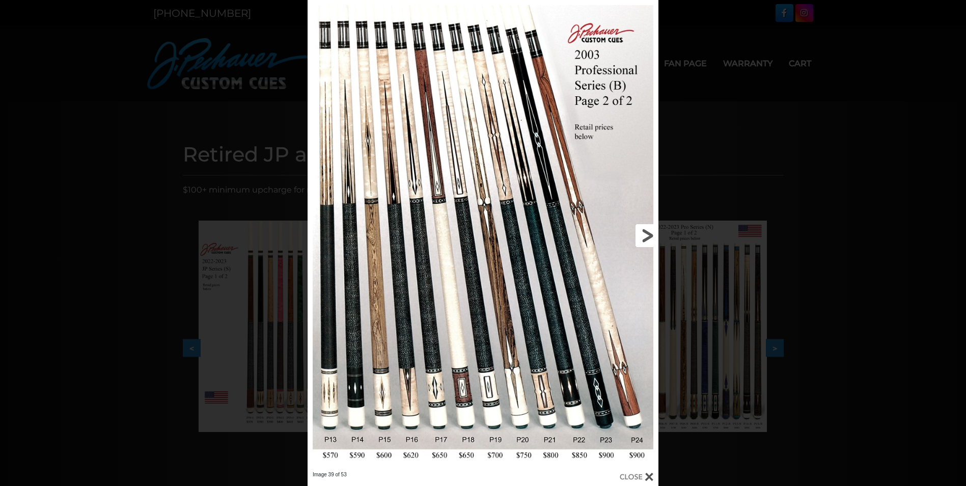
click at [645, 234] on link at bounding box center [579, 235] width 158 height 471
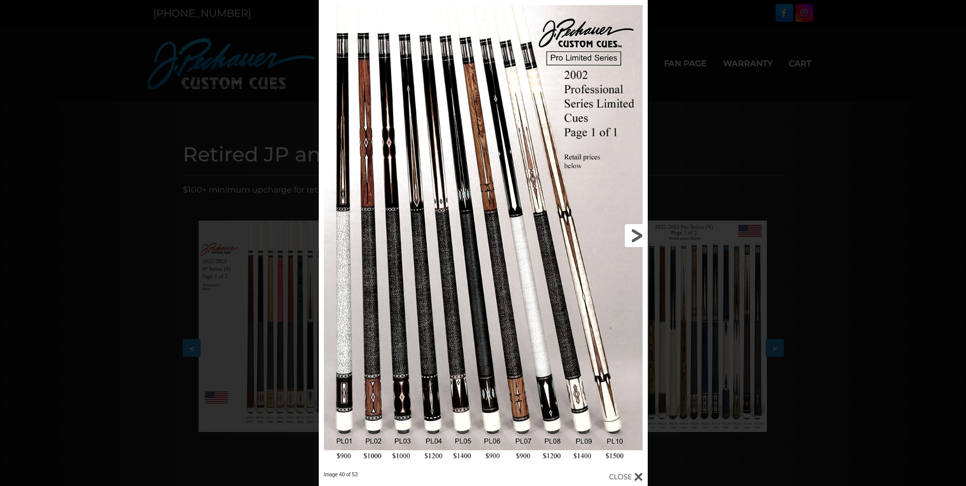
click at [636, 232] on link at bounding box center [573, 235] width 148 height 471
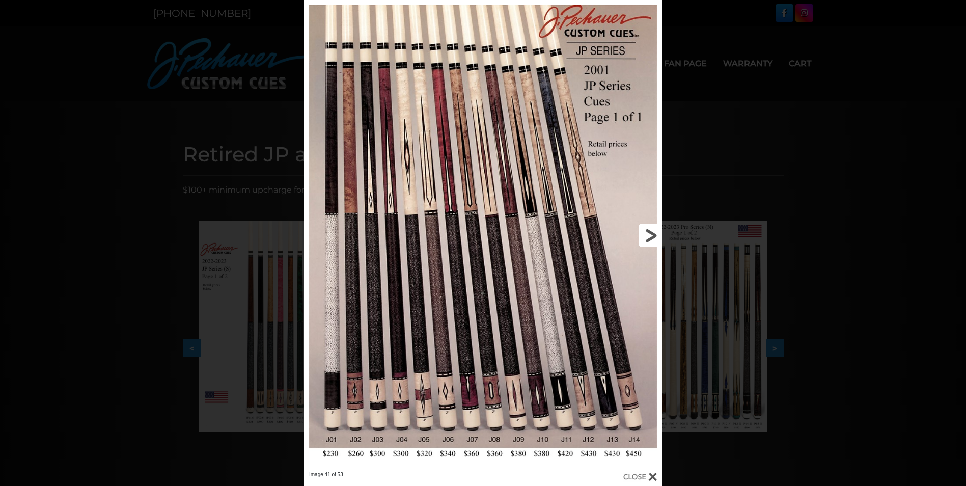
click at [649, 235] on link at bounding box center [581, 235] width 161 height 471
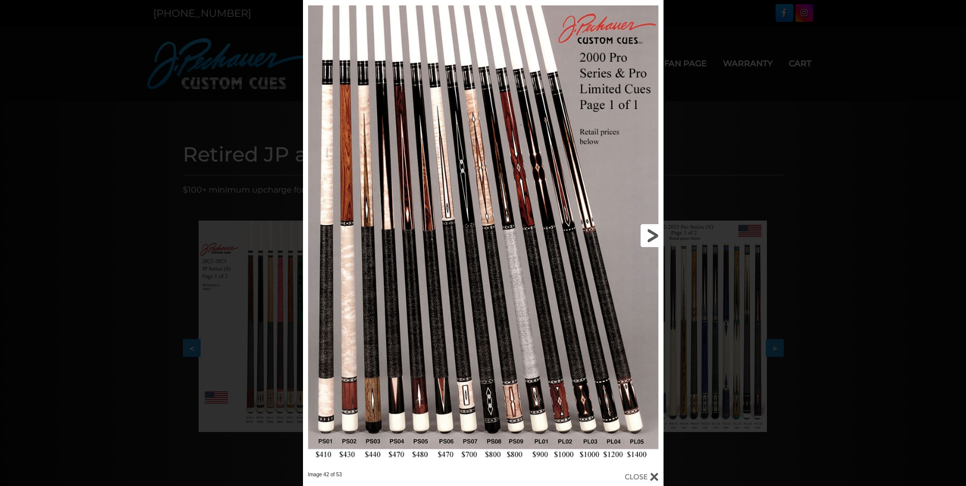
click at [651, 233] on link at bounding box center [582, 235] width 162 height 471
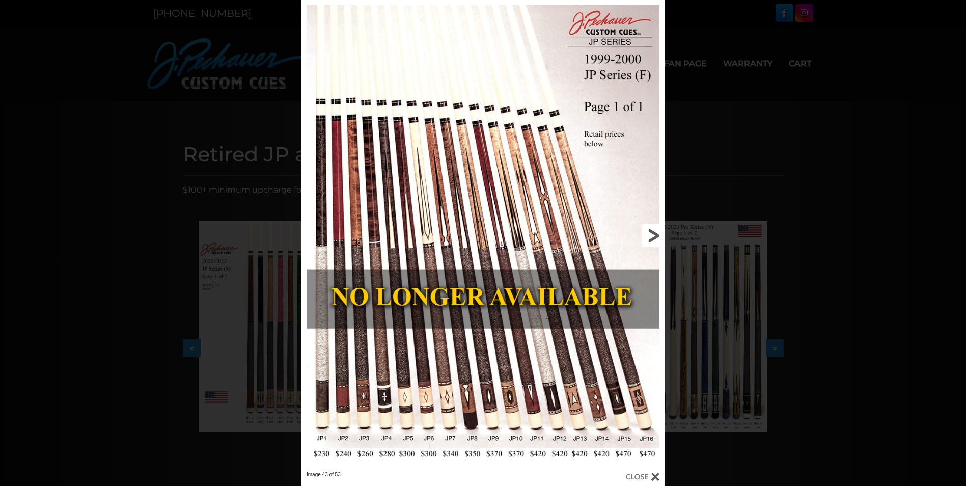
click at [651, 233] on link at bounding box center [582, 235] width 163 height 471
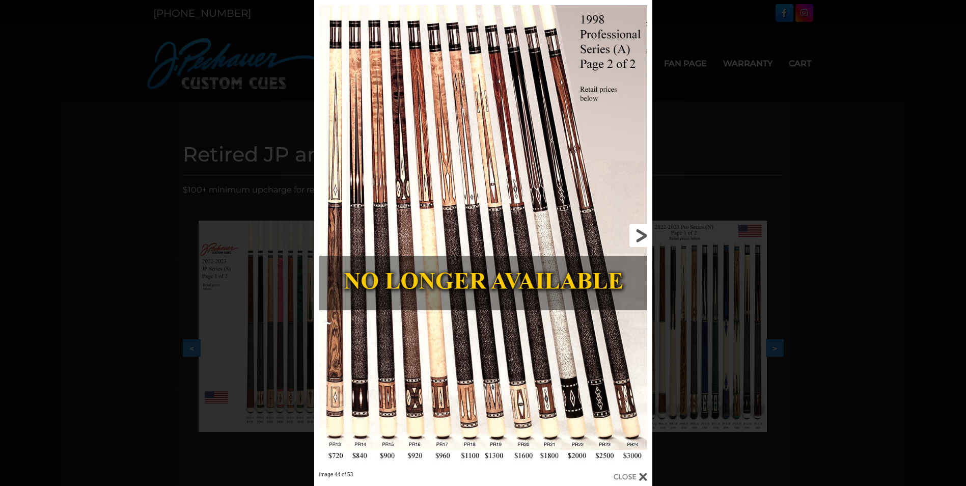
click at [640, 232] on link at bounding box center [576, 235] width 152 height 471
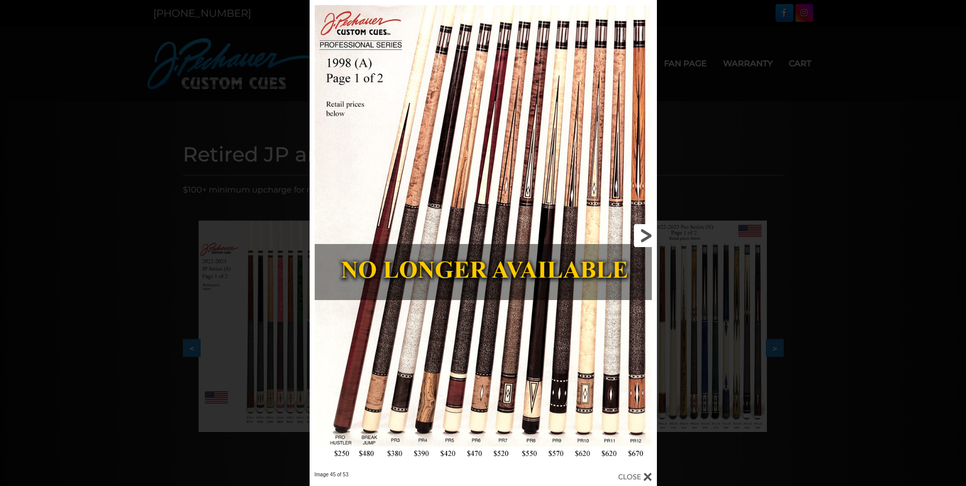
click at [643, 231] on link at bounding box center [578, 235] width 156 height 471
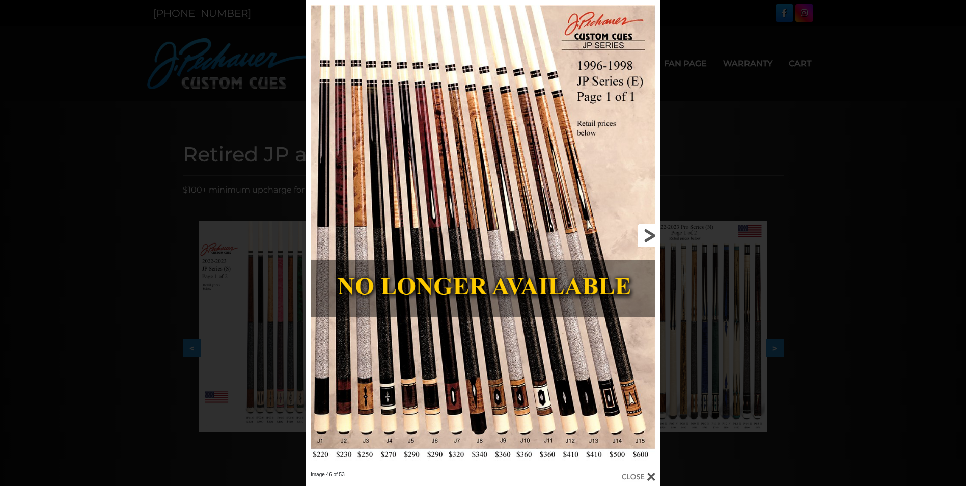
click at [649, 231] on link at bounding box center [580, 235] width 160 height 471
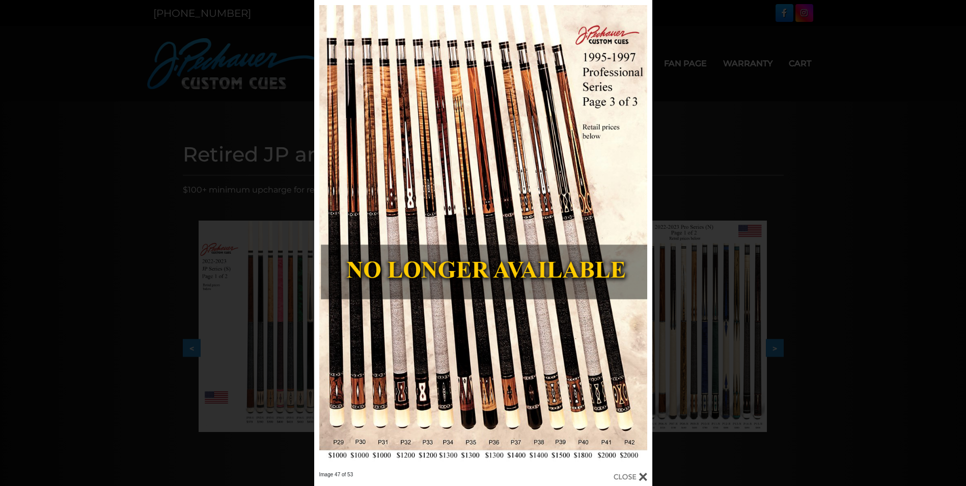
click at [643, 474] on div at bounding box center [630, 476] width 34 height 11
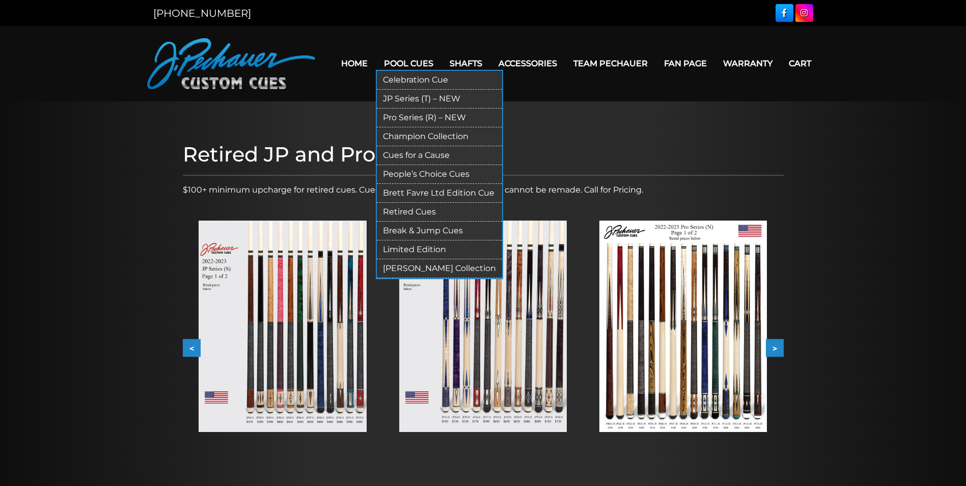
click at [409, 134] on link "Champion Collection" at bounding box center [439, 136] width 125 height 19
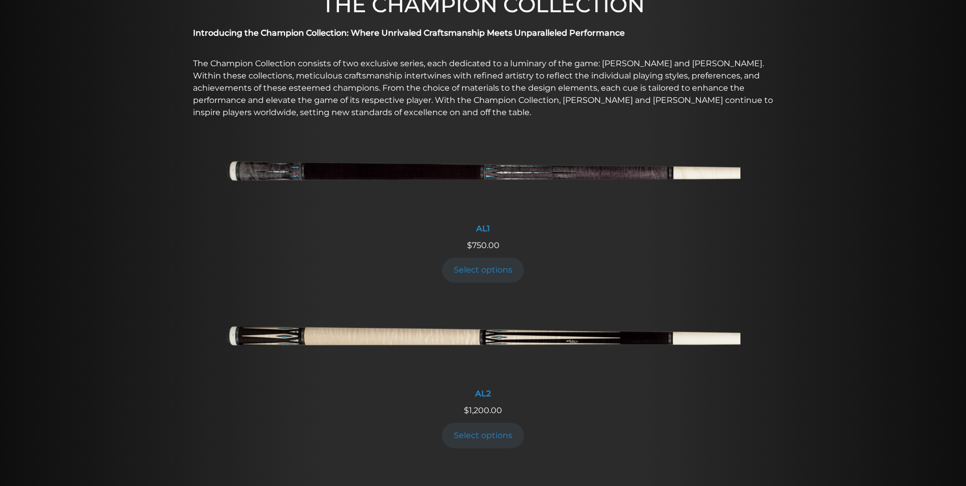
scroll to position [343, 0]
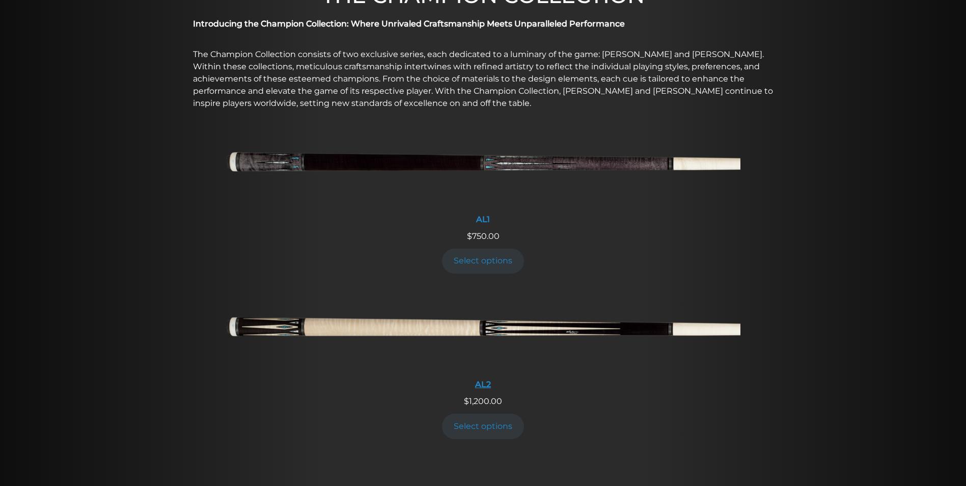
click at [454, 326] on img at bounding box center [483, 331] width 514 height 86
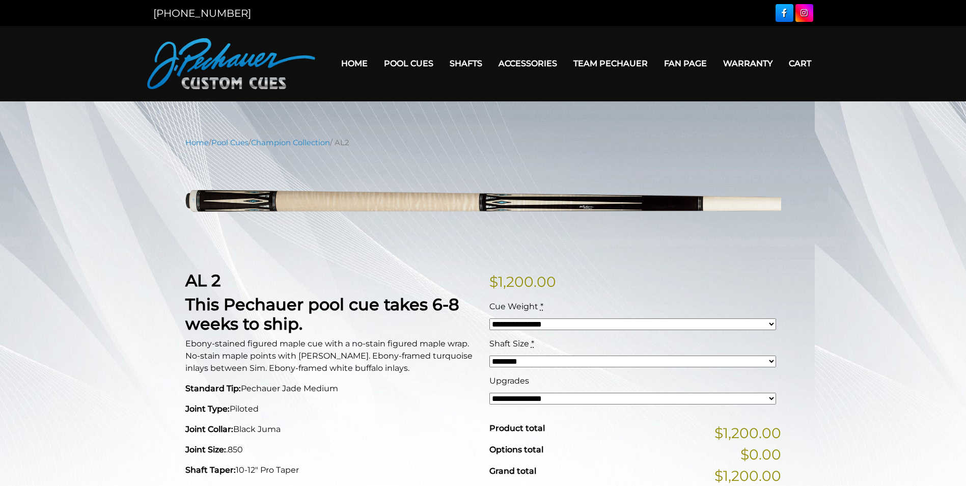
click at [356, 65] on link "Home" at bounding box center [354, 63] width 43 height 26
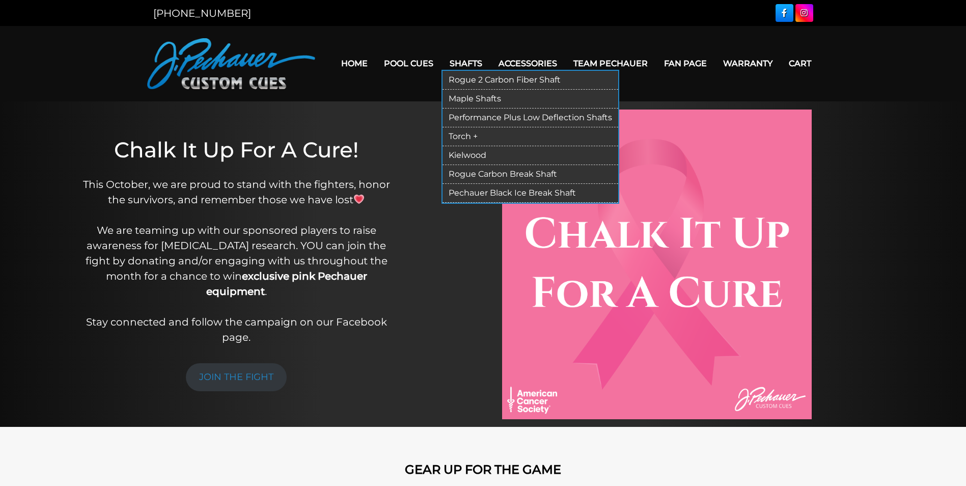
click at [470, 154] on link "Kielwood" at bounding box center [530, 155] width 176 height 19
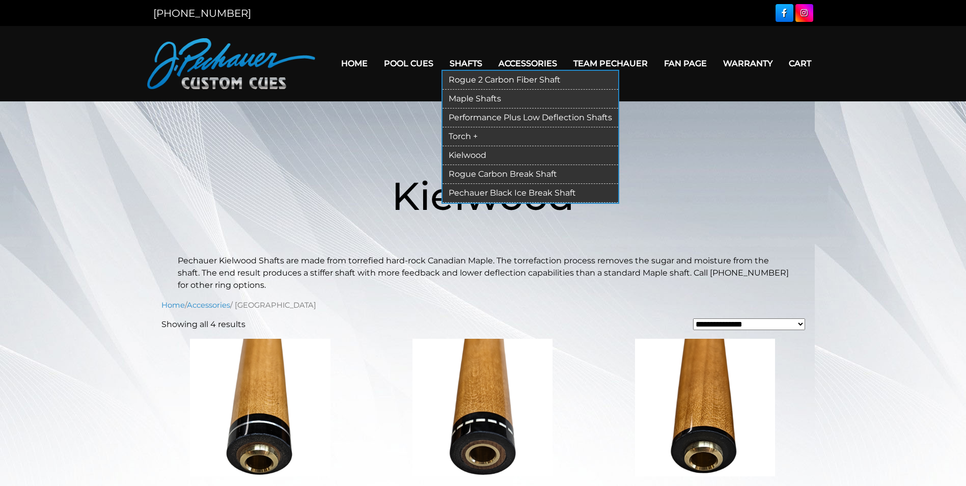
click at [470, 77] on link "Rogue 2 Carbon Fiber Shaft" at bounding box center [530, 80] width 176 height 19
